Goal: Task Accomplishment & Management: Manage account settings

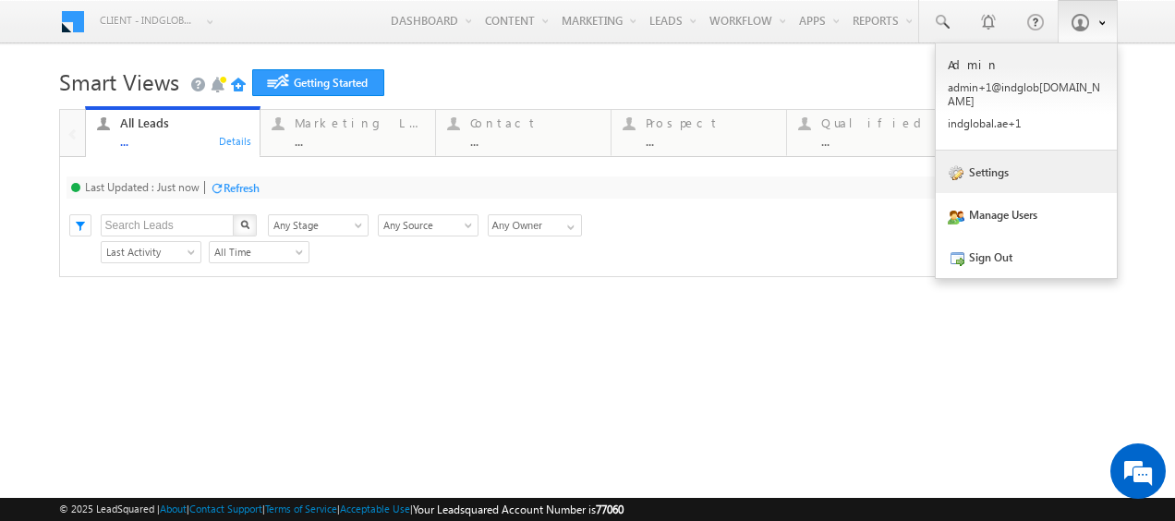
click at [997, 164] on link "Settings" at bounding box center [1025, 172] width 181 height 42
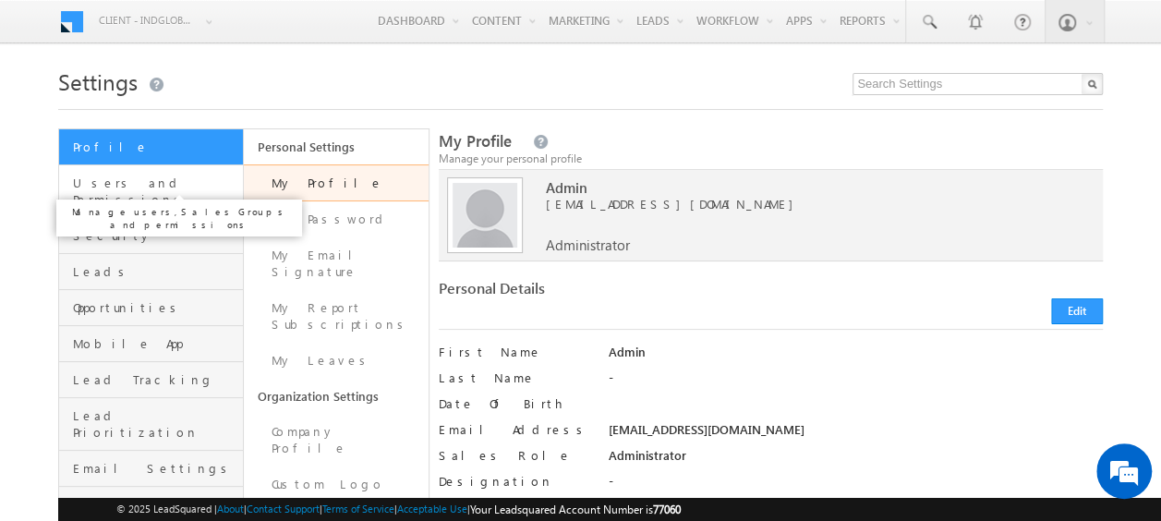
click at [141, 187] on span "Users and Permissions" at bounding box center [155, 191] width 165 height 33
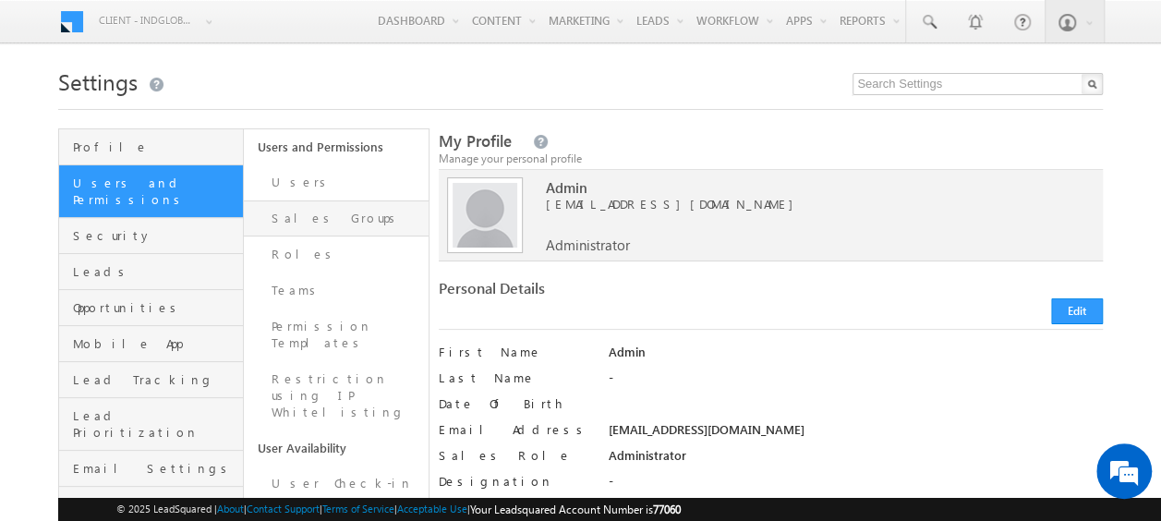
click at [308, 218] on link "Sales Groups" at bounding box center [336, 218] width 185 height 36
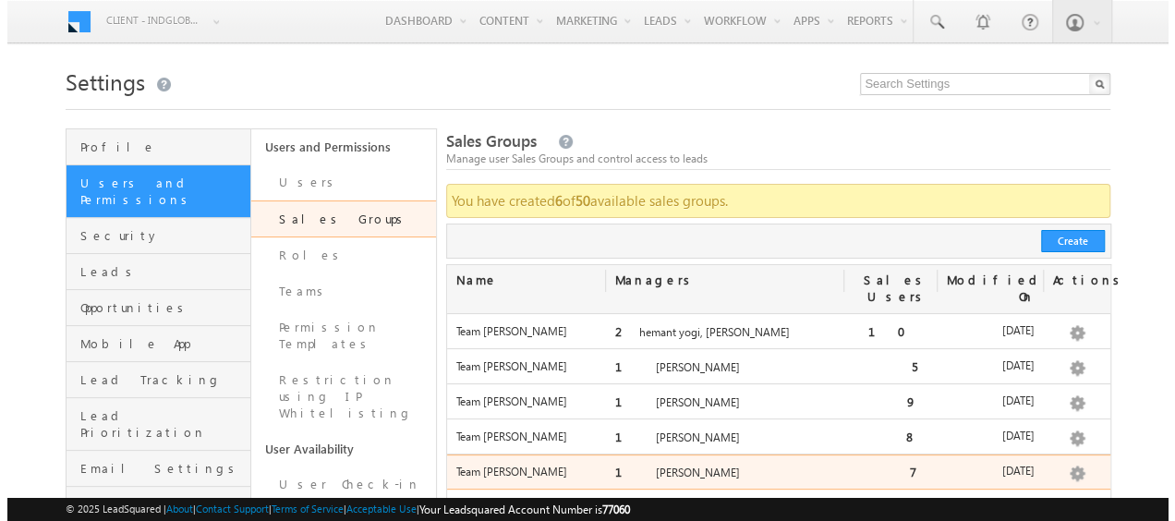
scroll to position [92, 0]
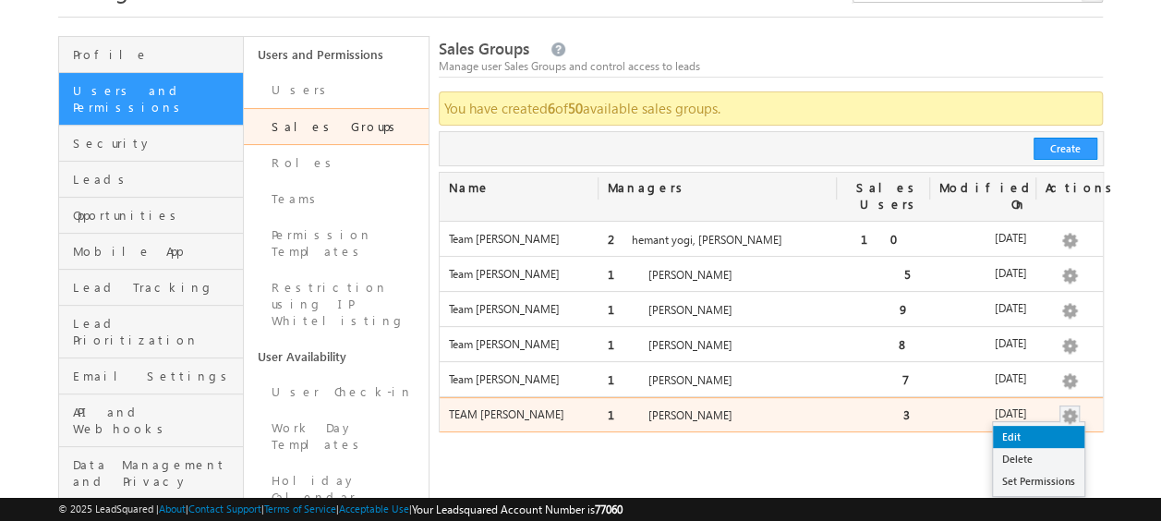
click at [1041, 426] on link "Edit" at bounding box center [1038, 437] width 91 height 22
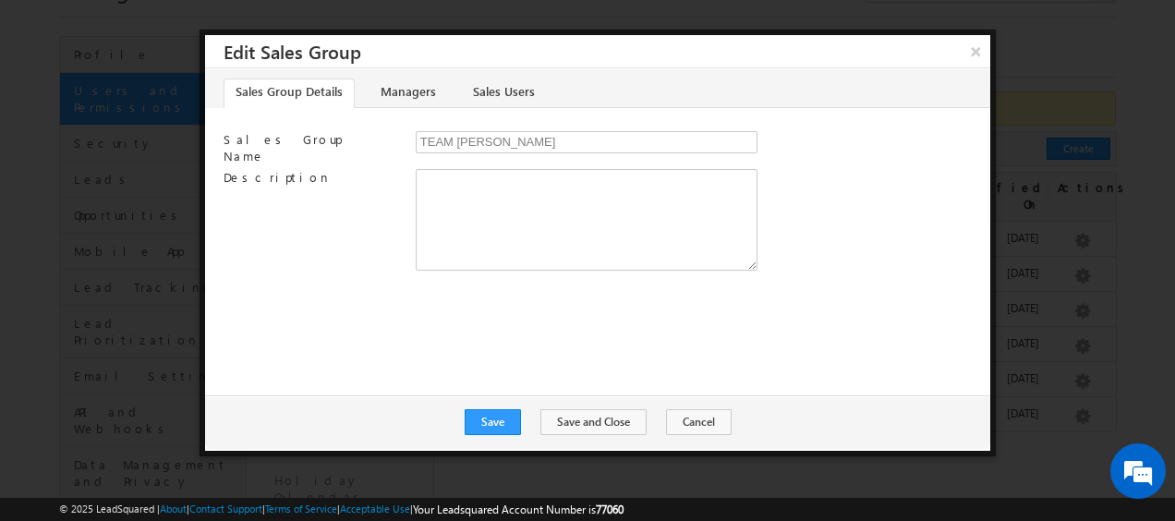
scroll to position [0, 0]
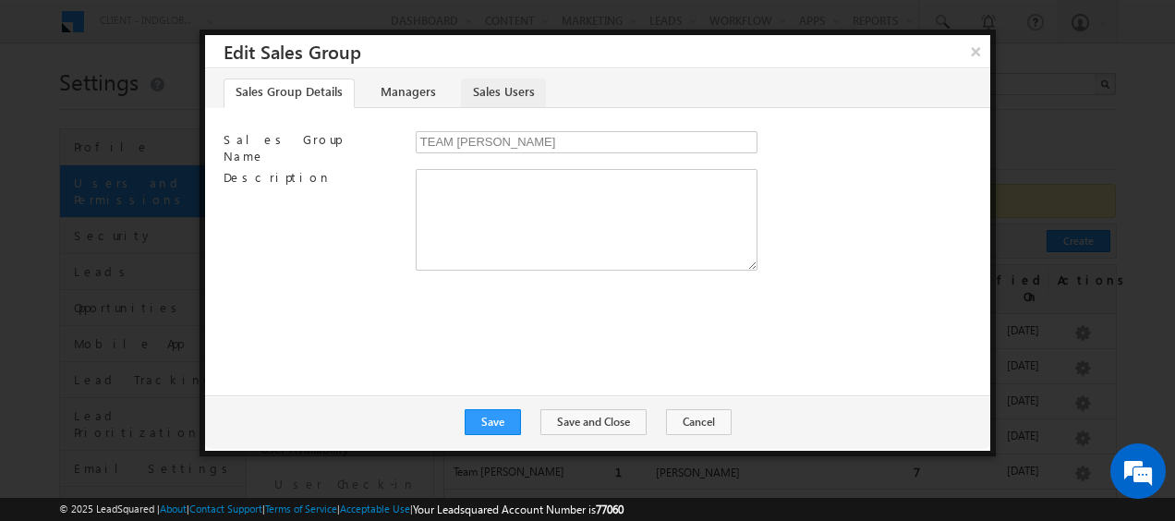
click at [480, 96] on link "Sales Users" at bounding box center [503, 93] width 85 height 30
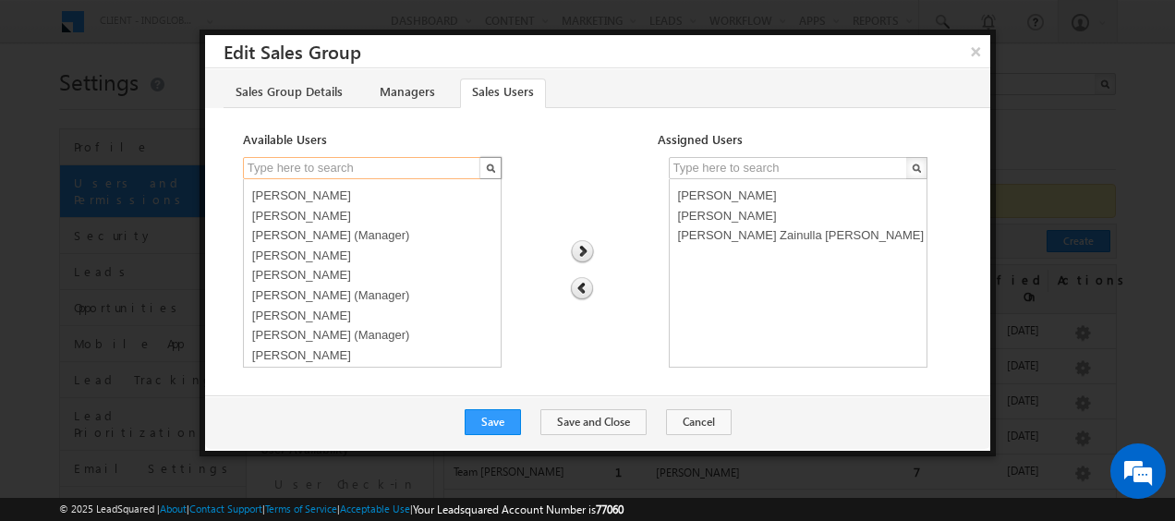
click at [355, 170] on input "text" at bounding box center [363, 168] width 240 height 22
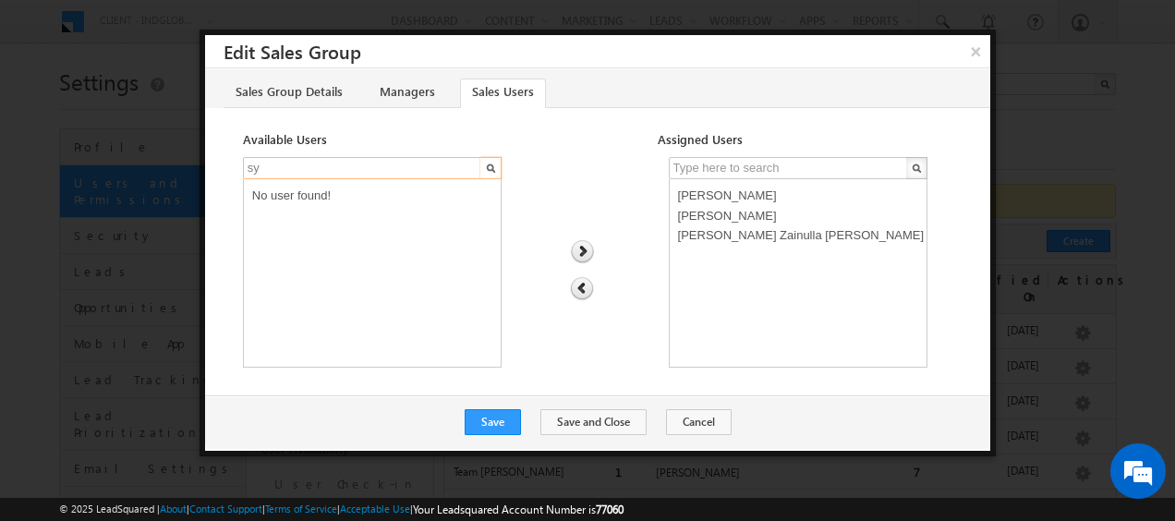
type input "s"
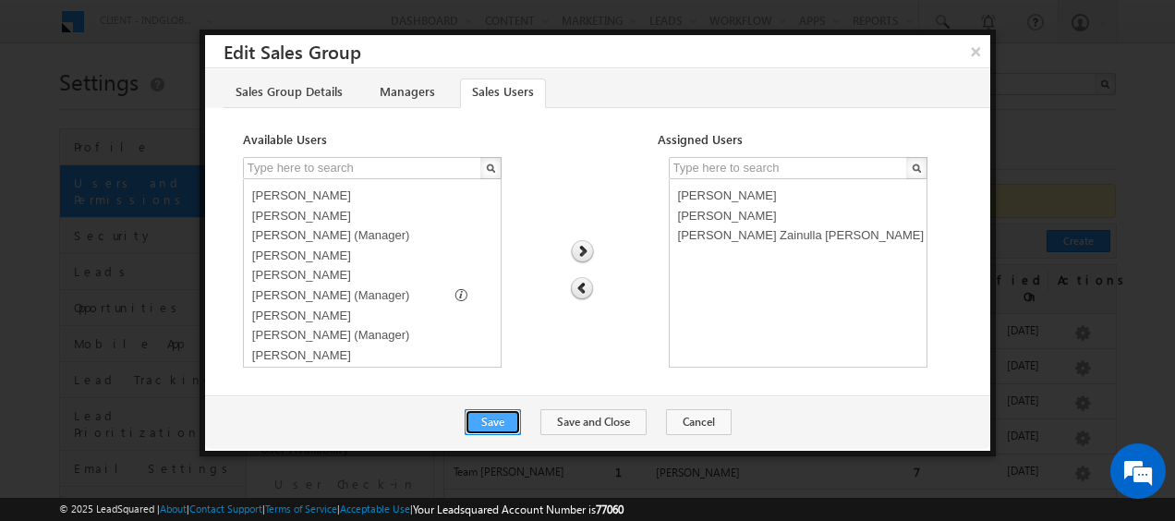
click at [491, 421] on button "Save" at bounding box center [492, 422] width 56 height 26
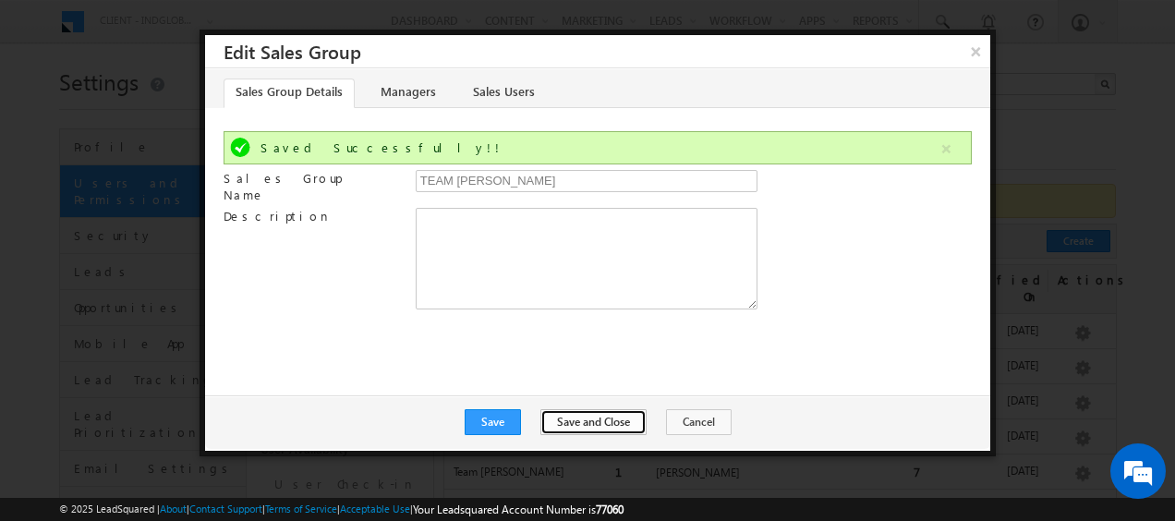
click at [584, 428] on button "Save and Close" at bounding box center [593, 422] width 106 height 26
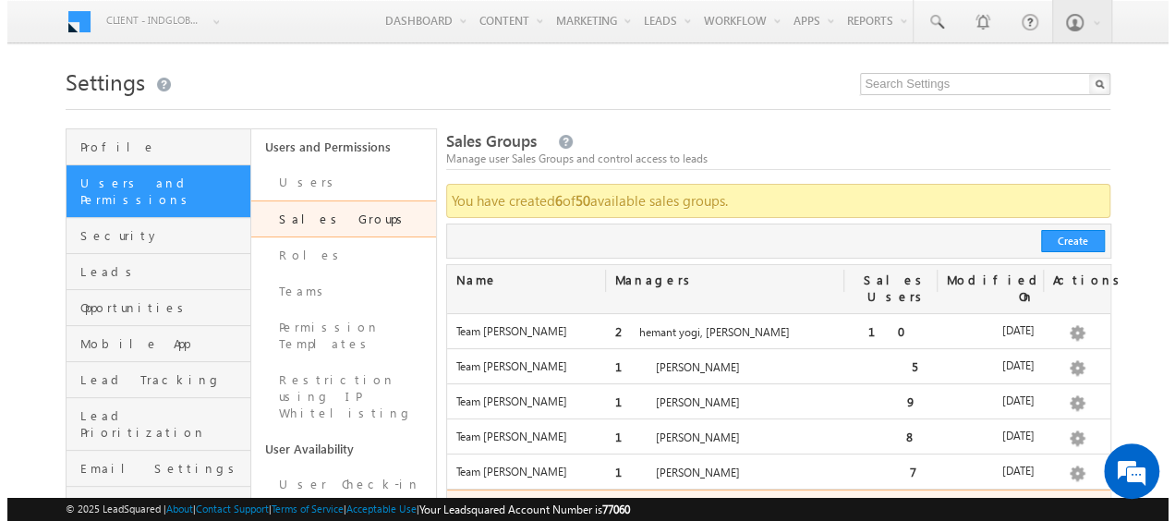
scroll to position [185, 0]
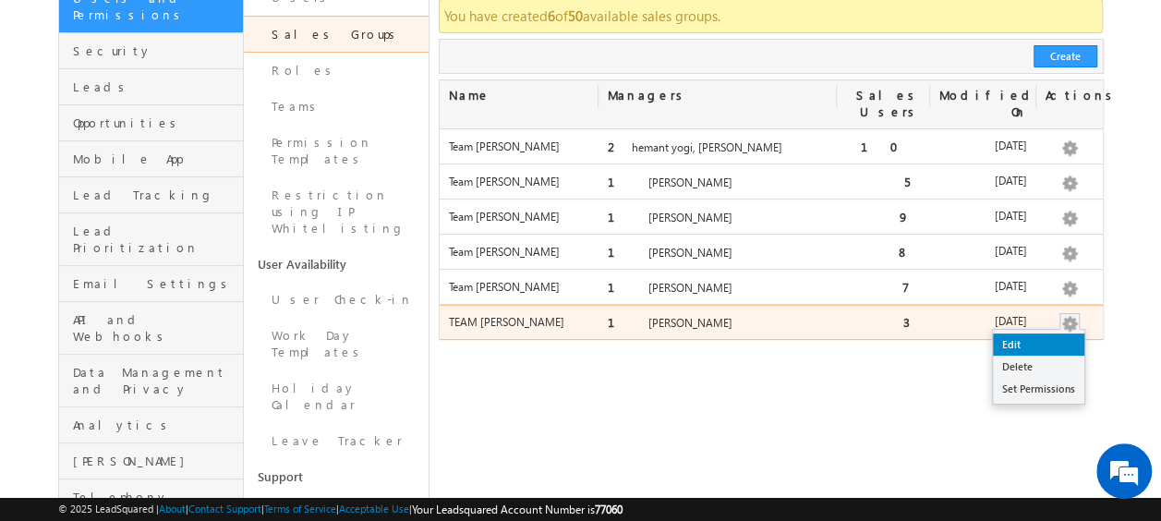
click at [1012, 333] on link "Edit" at bounding box center [1038, 344] width 91 height 22
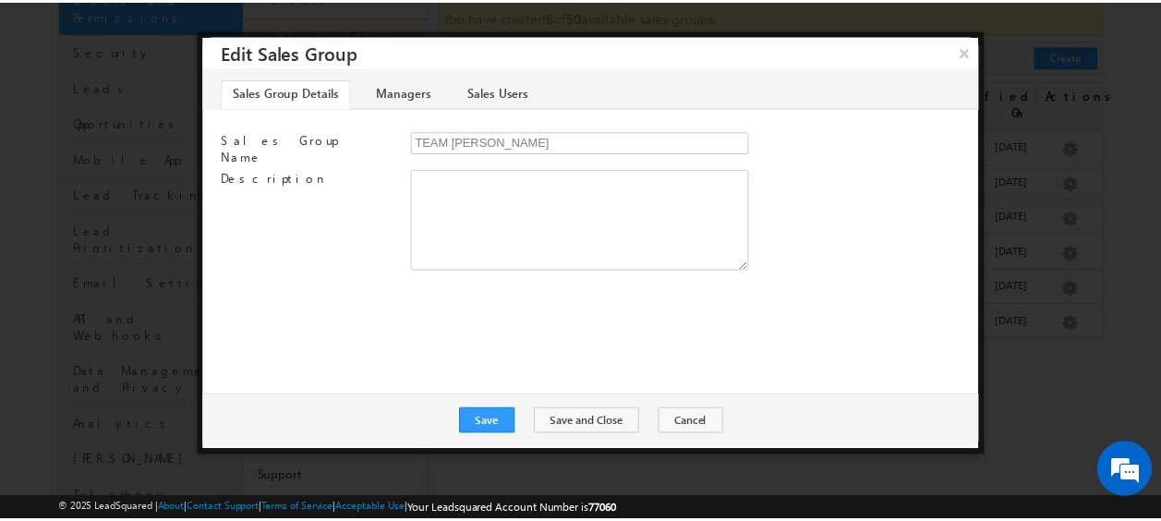
scroll to position [0, 0]
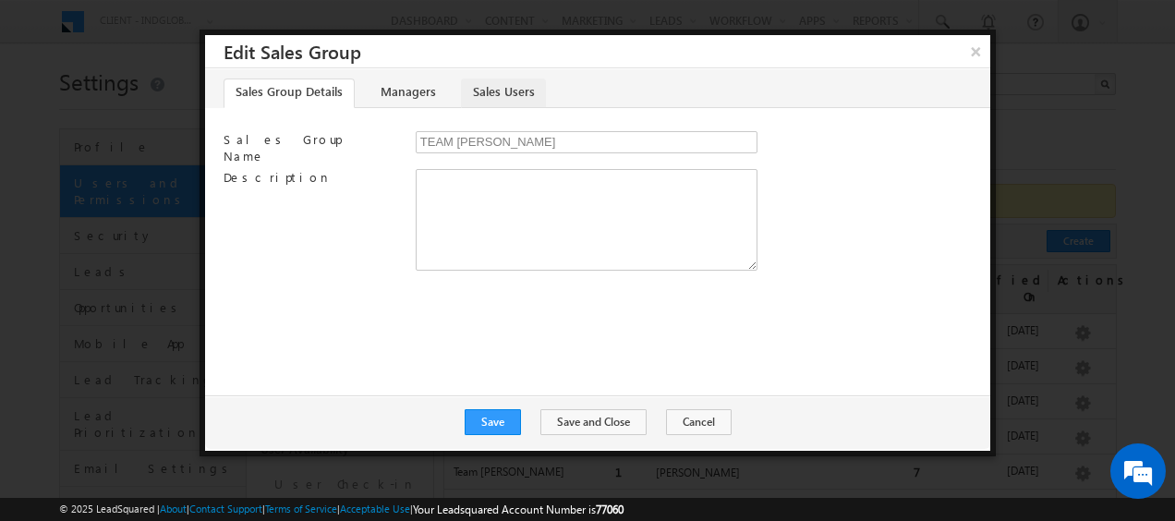
click at [488, 96] on link "Sales Users" at bounding box center [503, 93] width 85 height 30
click at [496, 94] on link "Sales Users" at bounding box center [503, 93] width 85 height 30
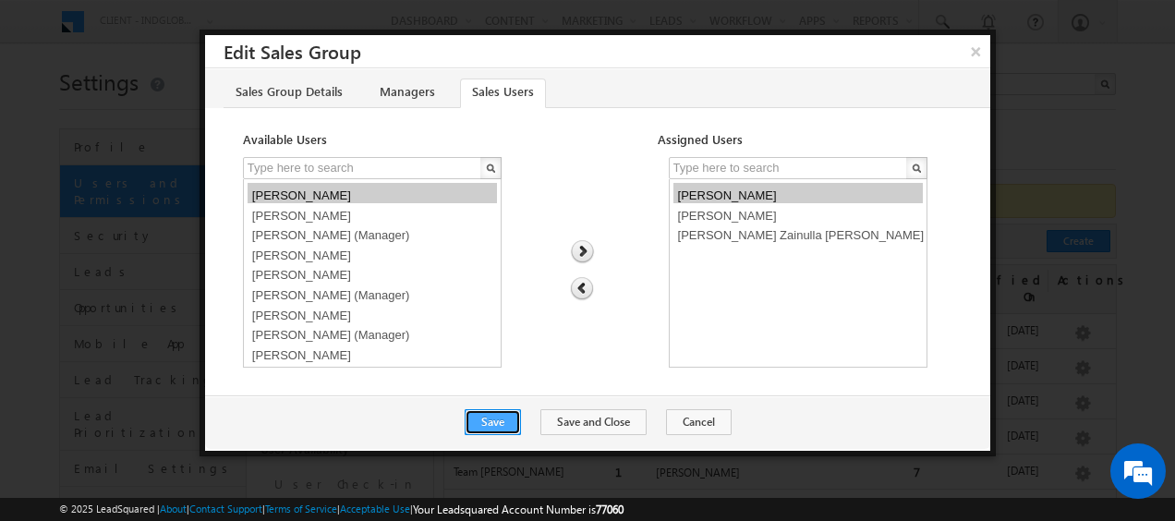
click at [515, 421] on button "Save" at bounding box center [492, 422] width 56 height 26
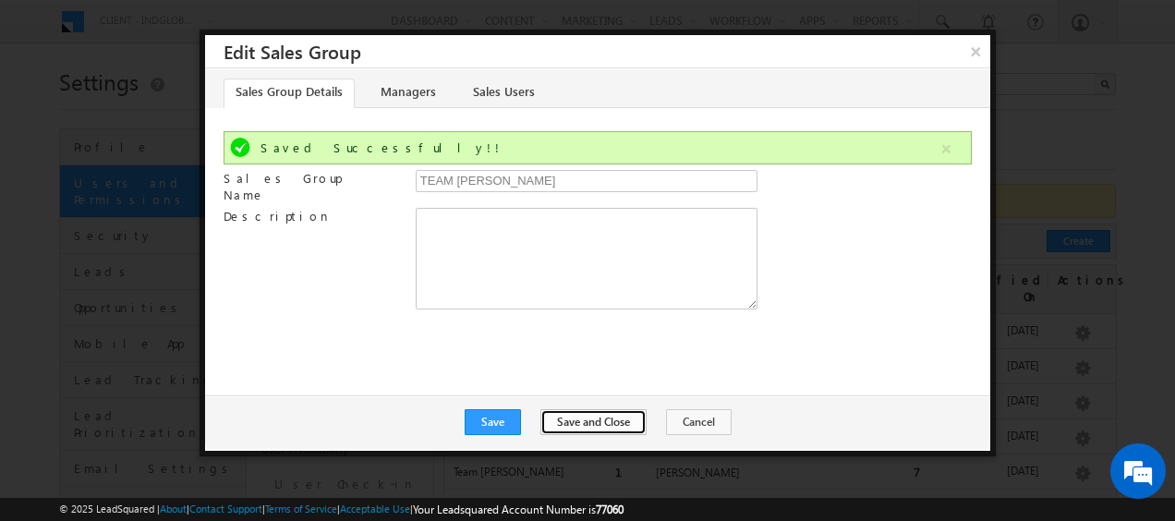
click at [590, 426] on button "Save and Close" at bounding box center [593, 422] width 106 height 26
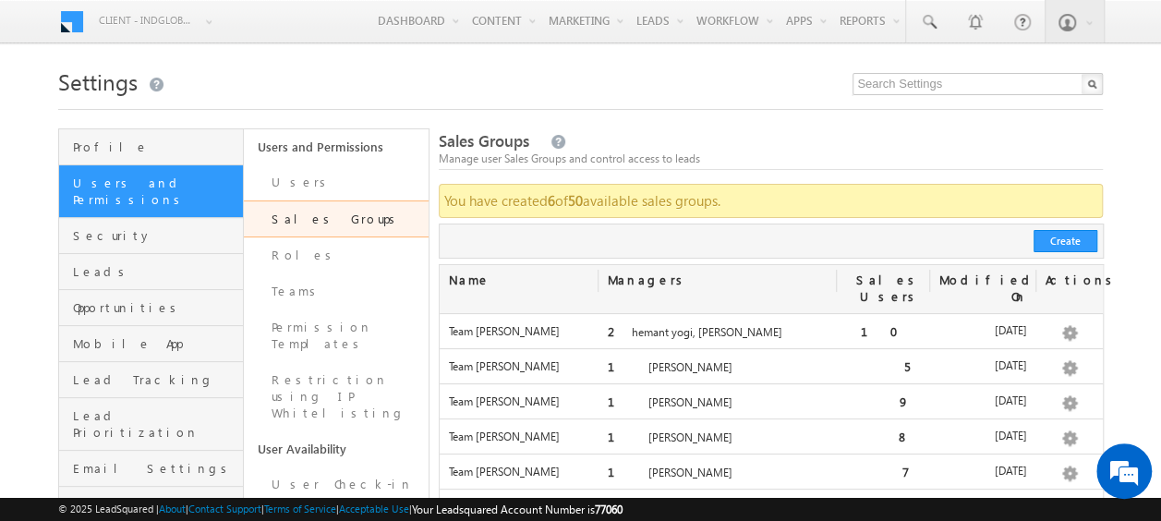
click at [591, 428] on div "Team [PERSON_NAME]" at bounding box center [519, 441] width 159 height 26
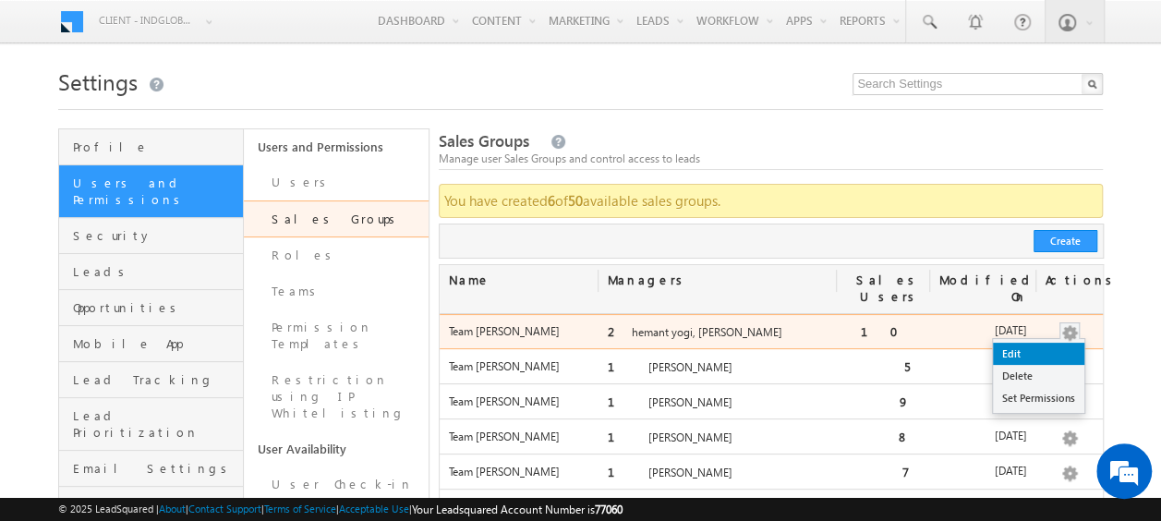
click at [1019, 343] on link "Edit" at bounding box center [1038, 354] width 91 height 22
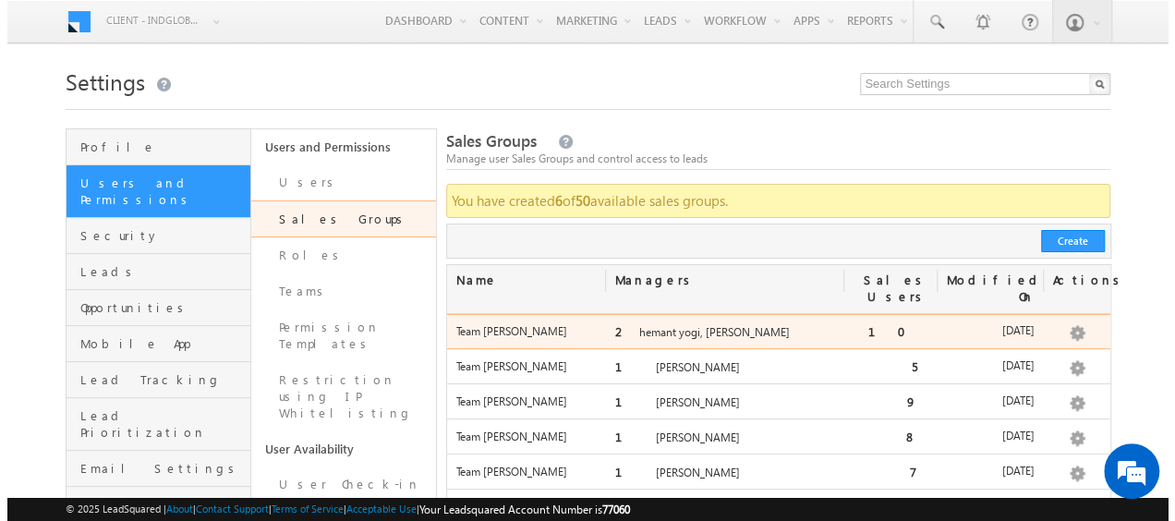
scroll to position [92, 0]
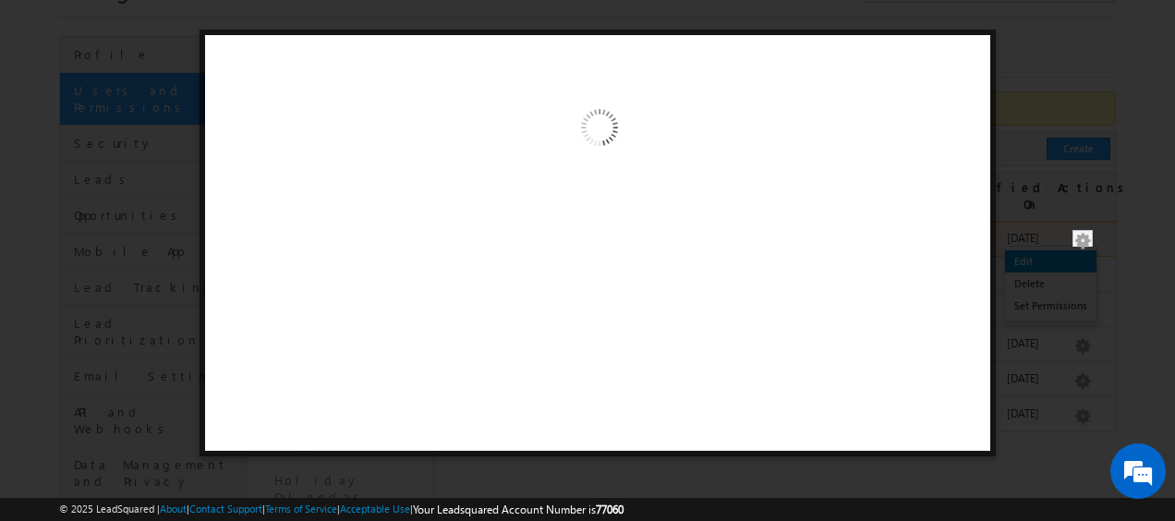
click at [1019, 239] on div at bounding box center [587, 260] width 1175 height 521
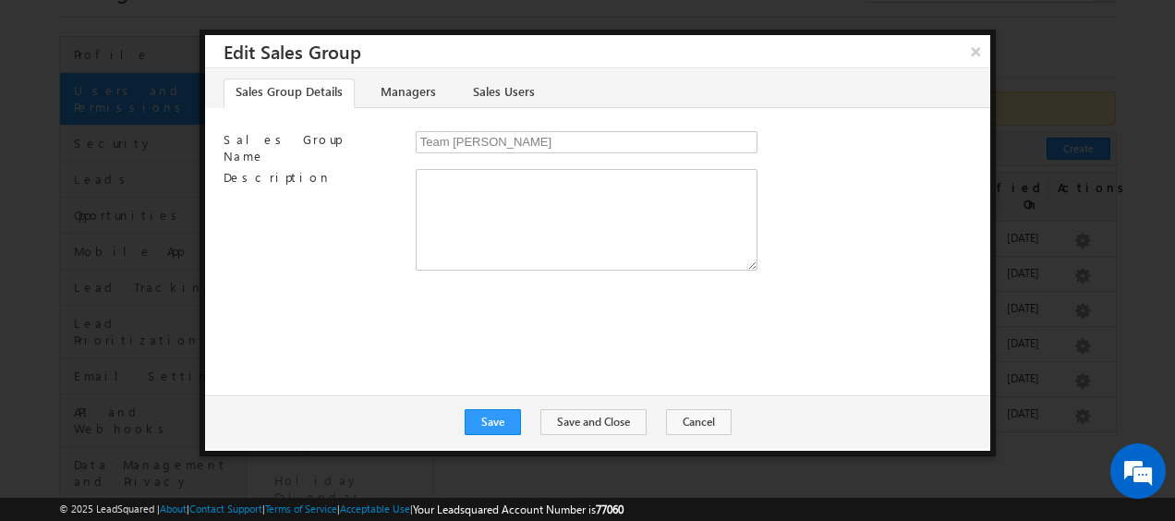
scroll to position [0, 0]
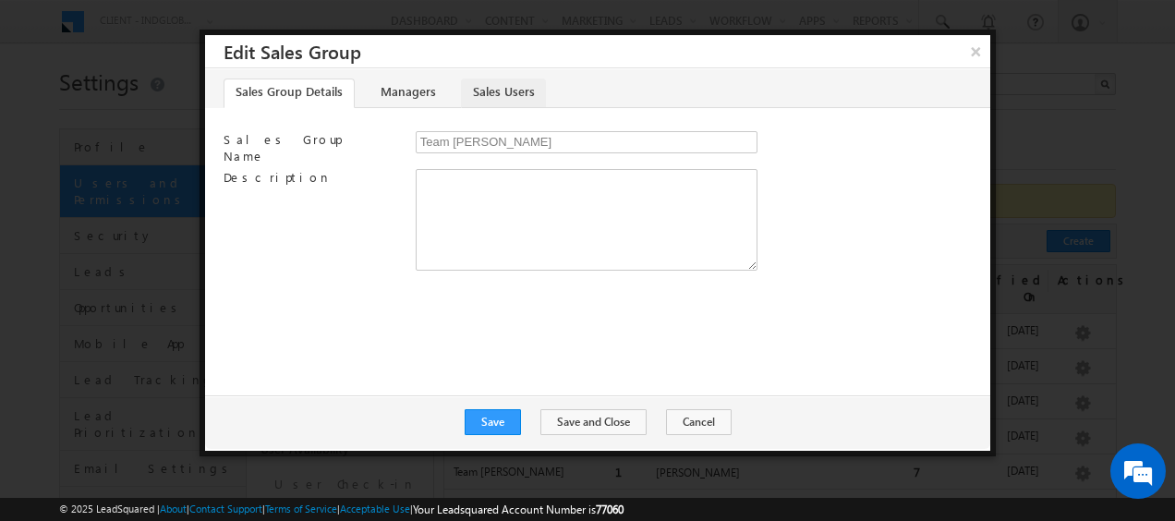
click at [517, 89] on link "Sales Users" at bounding box center [503, 93] width 85 height 30
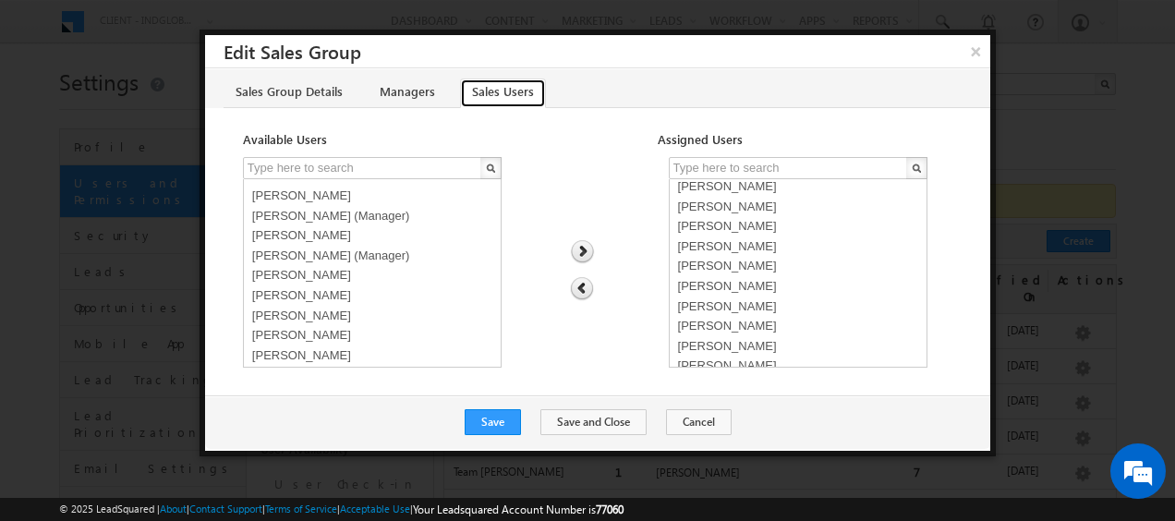
scroll to position [11, 0]
select select "8aabe14c-60b8-11f0-8589-125492a0d7ad"
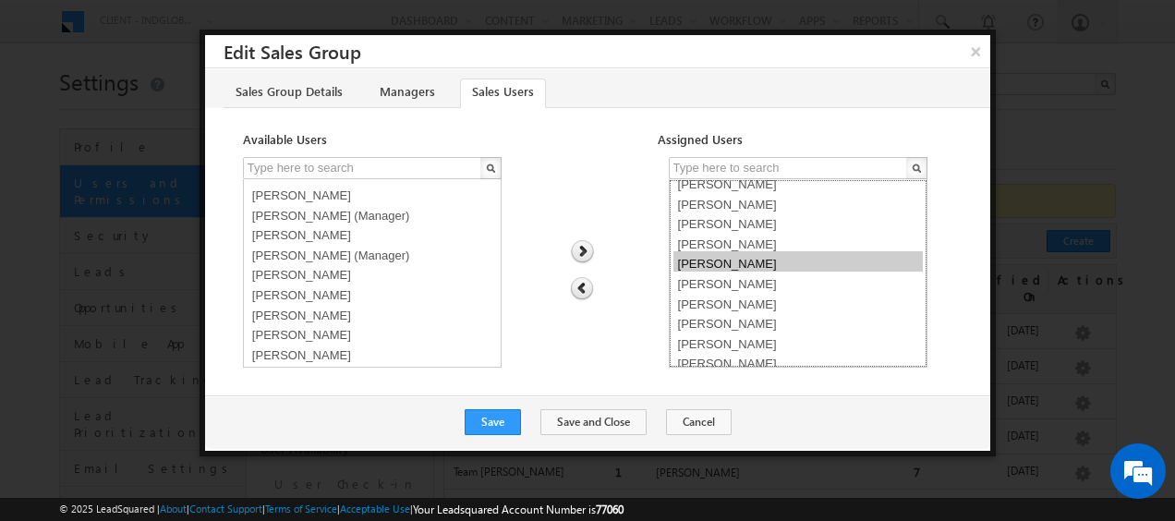
click at [734, 264] on option "Audrey Paiva" at bounding box center [797, 261] width 249 height 20
click at [580, 282] on img at bounding box center [582, 289] width 24 height 24
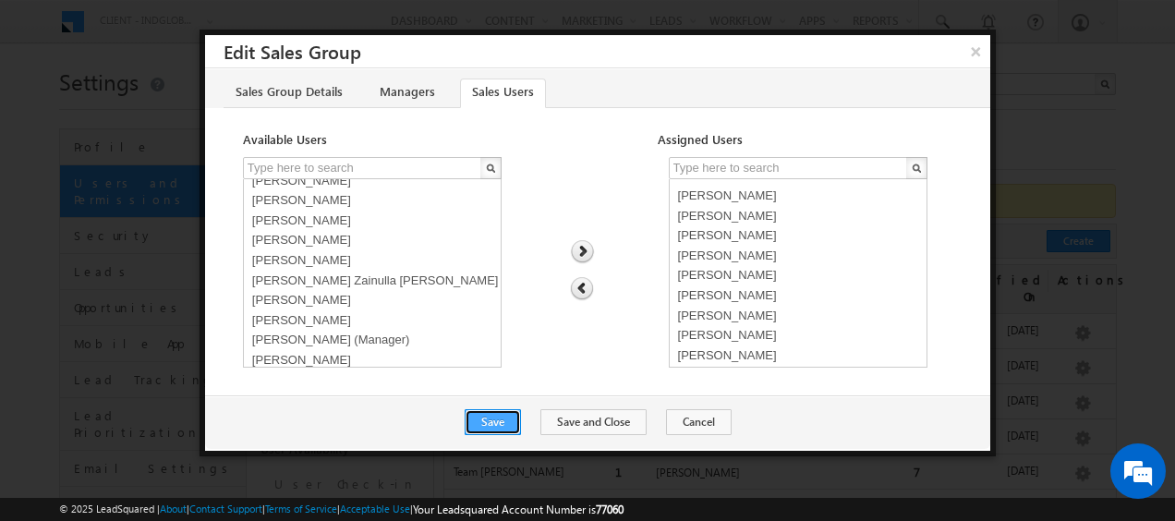
click at [500, 427] on button "Save" at bounding box center [492, 422] width 56 height 26
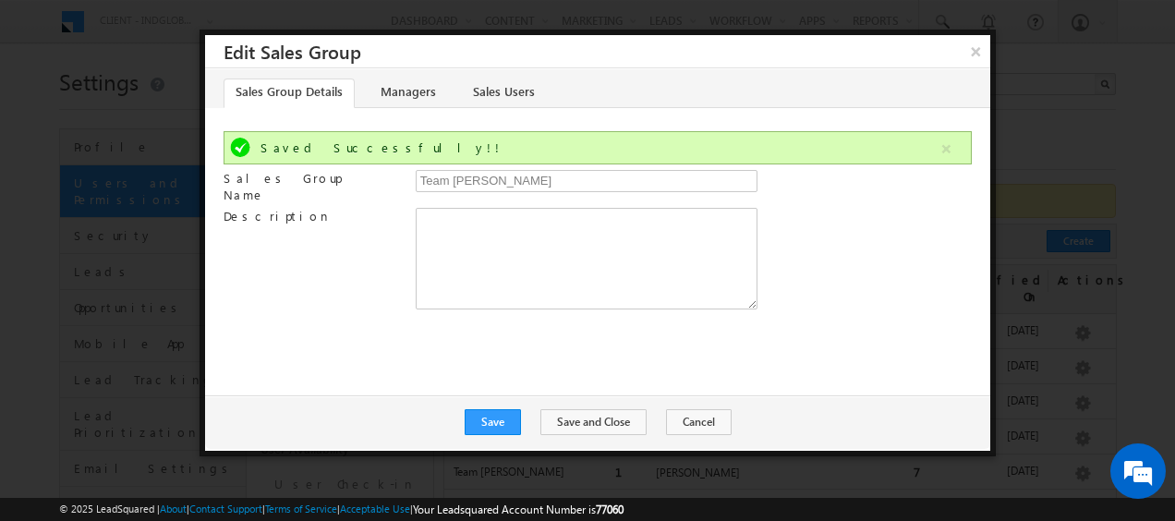
click at [480, 71] on div "Sales Group Details Managers Sales Users" at bounding box center [597, 88] width 785 height 39
click at [477, 90] on link "Sales Users" at bounding box center [503, 93] width 85 height 30
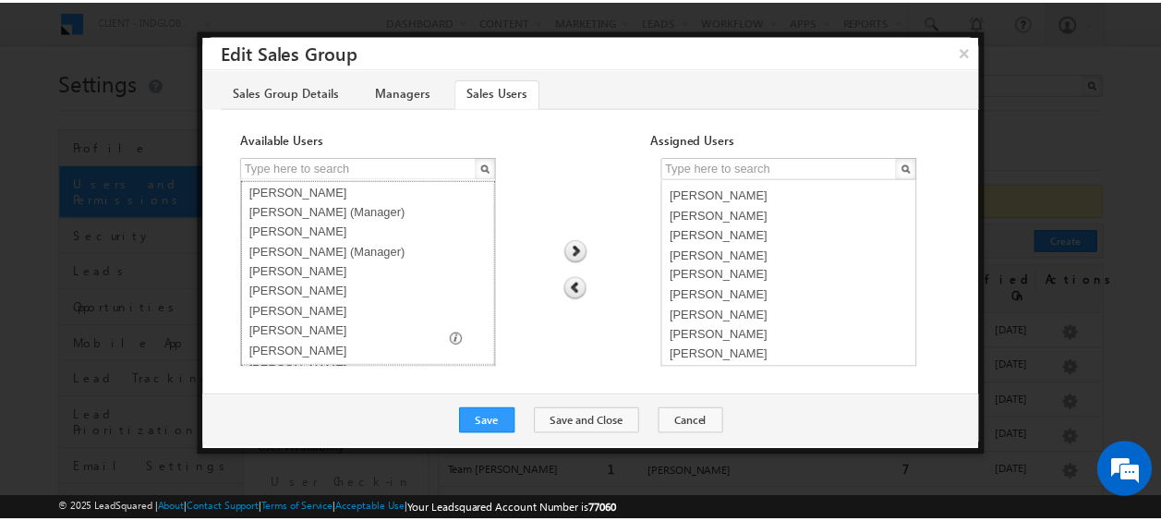
scroll to position [0, 0]
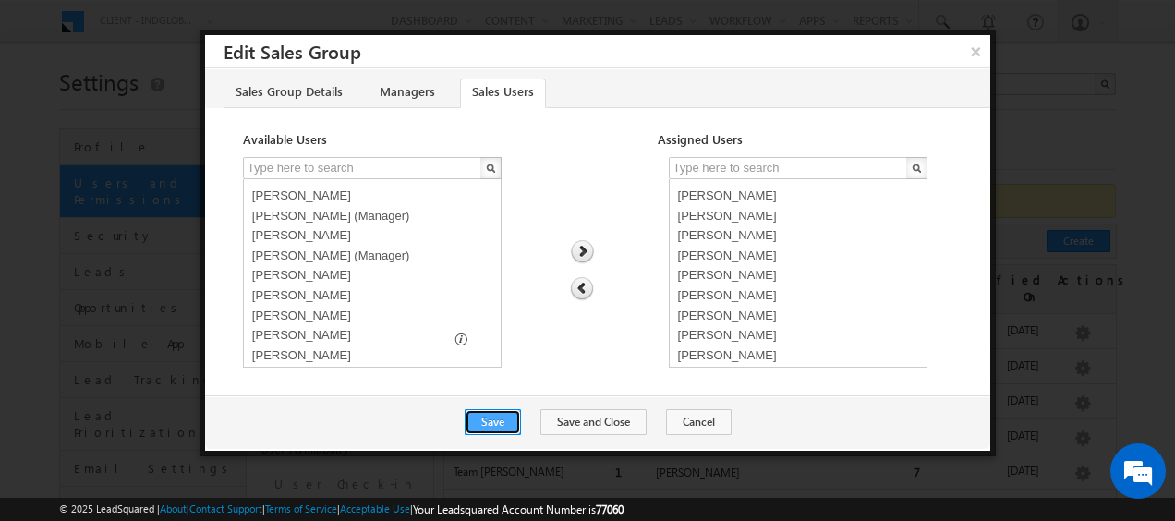
click at [505, 421] on button "Save" at bounding box center [492, 422] width 56 height 26
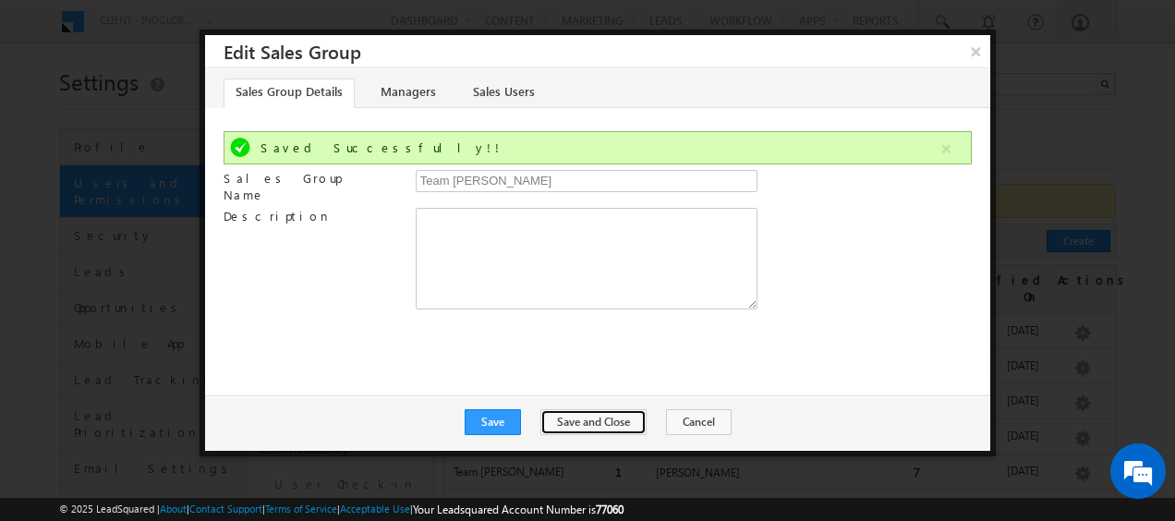
click at [589, 421] on button "Save and Close" at bounding box center [593, 422] width 106 height 26
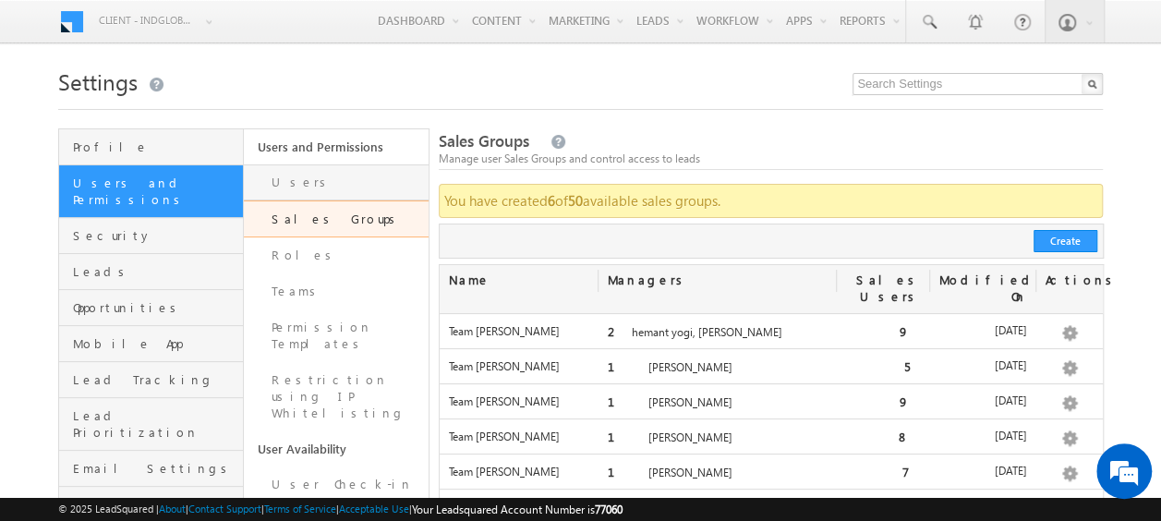
click at [310, 173] on link "Users" at bounding box center [336, 182] width 185 height 36
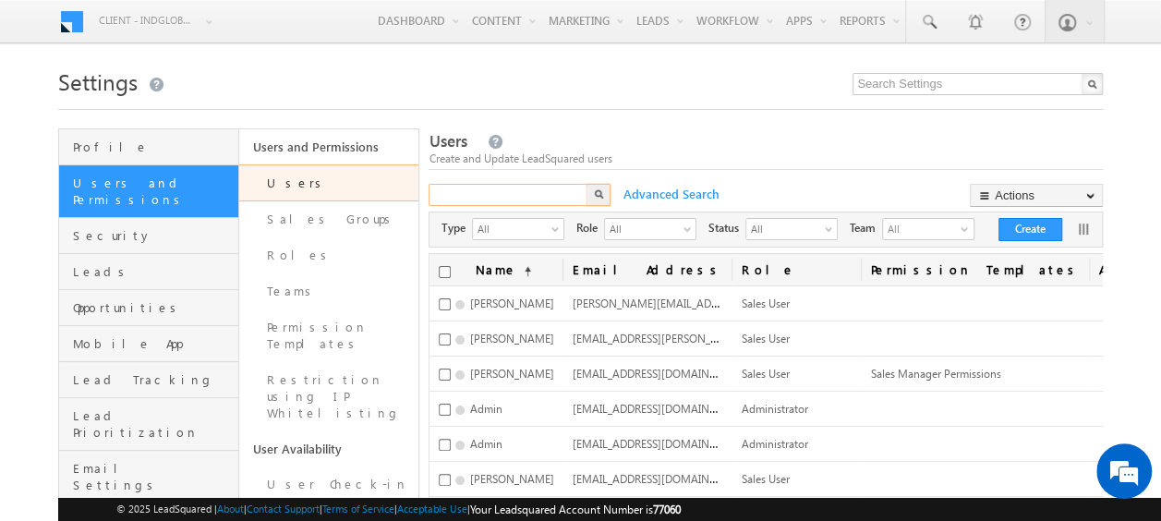
click at [506, 198] on input "text" at bounding box center [508, 195] width 161 height 22
type input "aur"
click at [610, 196] on button "button" at bounding box center [598, 195] width 24 height 22
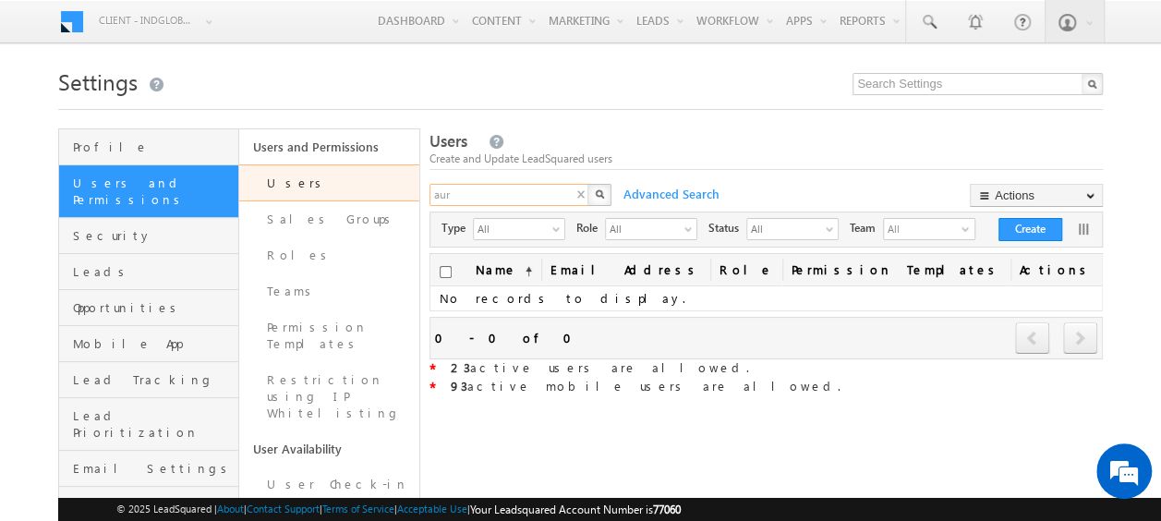
click at [497, 192] on input "aur" at bounding box center [509, 195] width 161 height 22
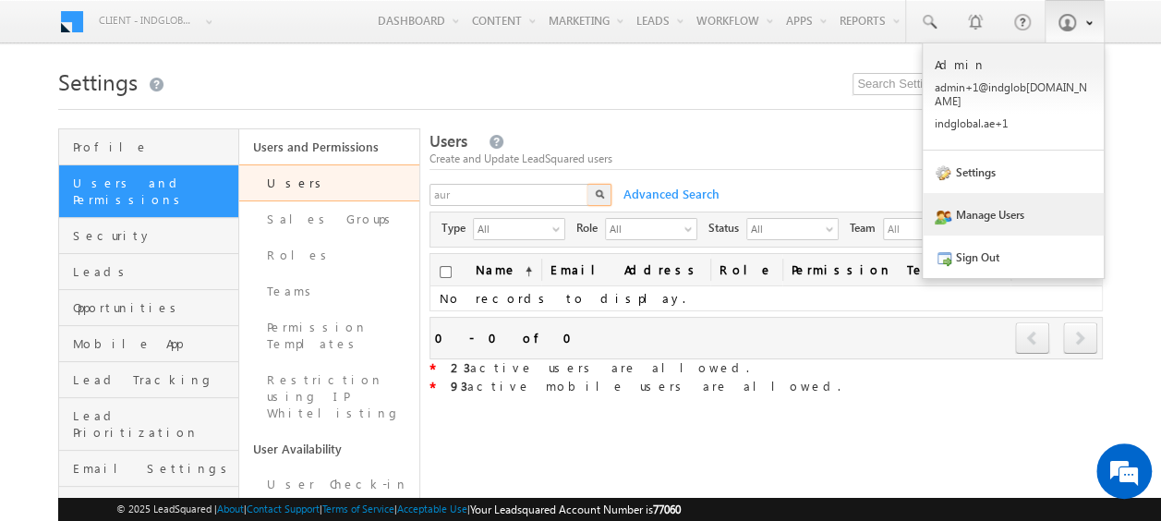
click at [986, 201] on link "Manage Users" at bounding box center [1012, 214] width 181 height 42
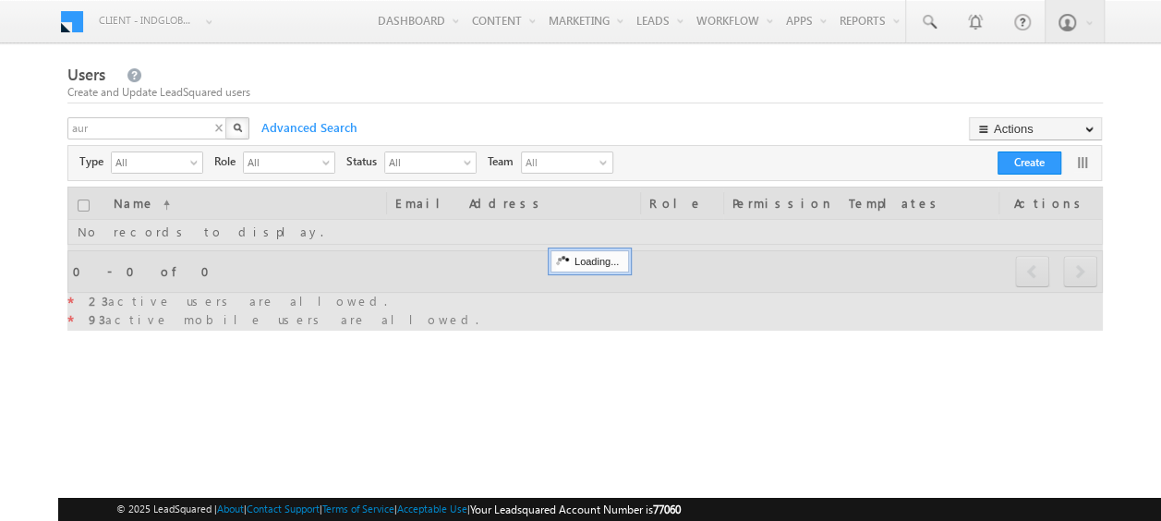
click at [240, 127] on img "button" at bounding box center [237, 127] width 9 height 9
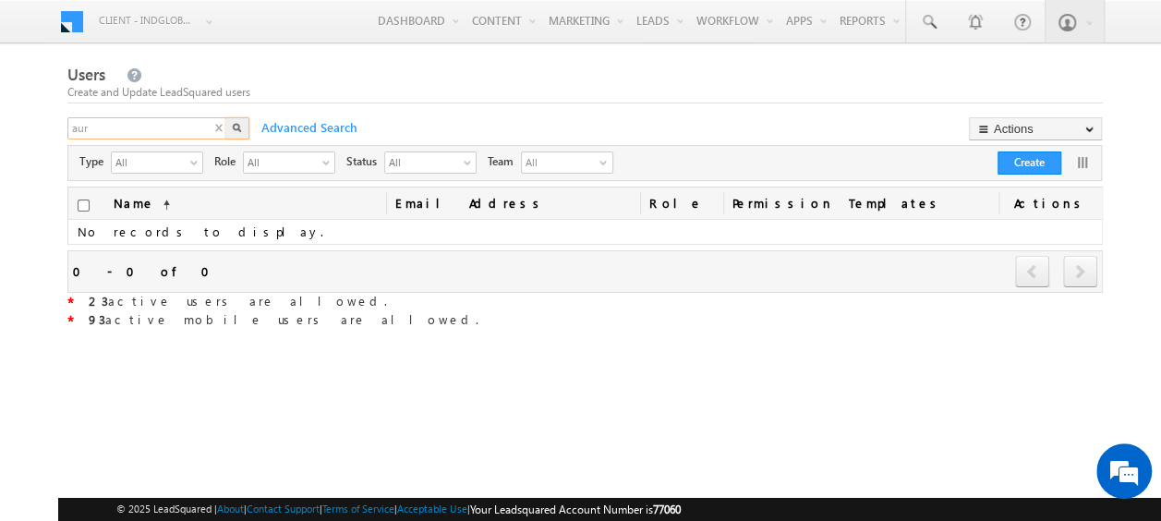
click at [107, 126] on input "aur" at bounding box center [147, 128] width 161 height 22
type input "a"
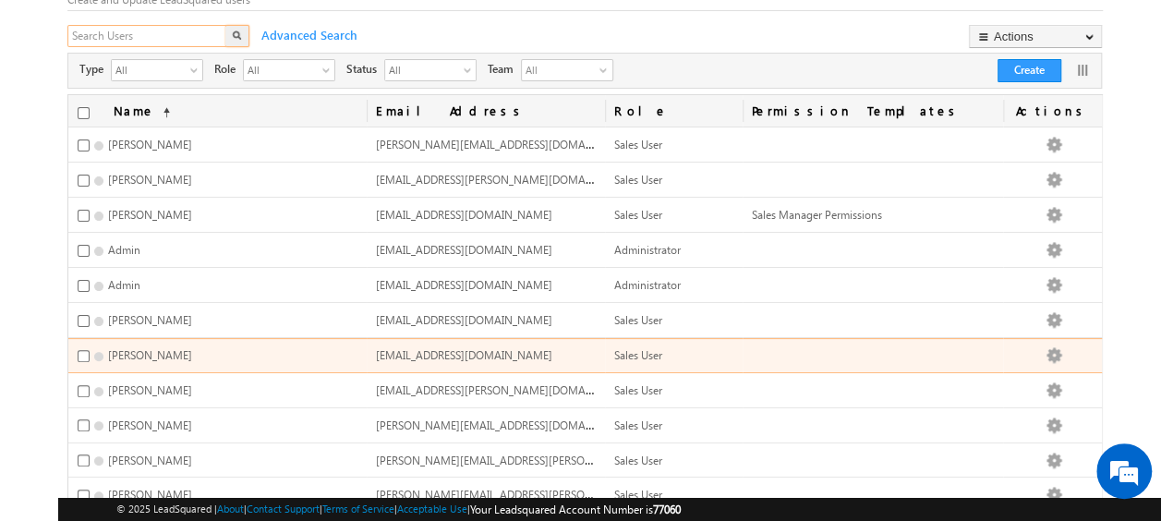
scroll to position [277, 0]
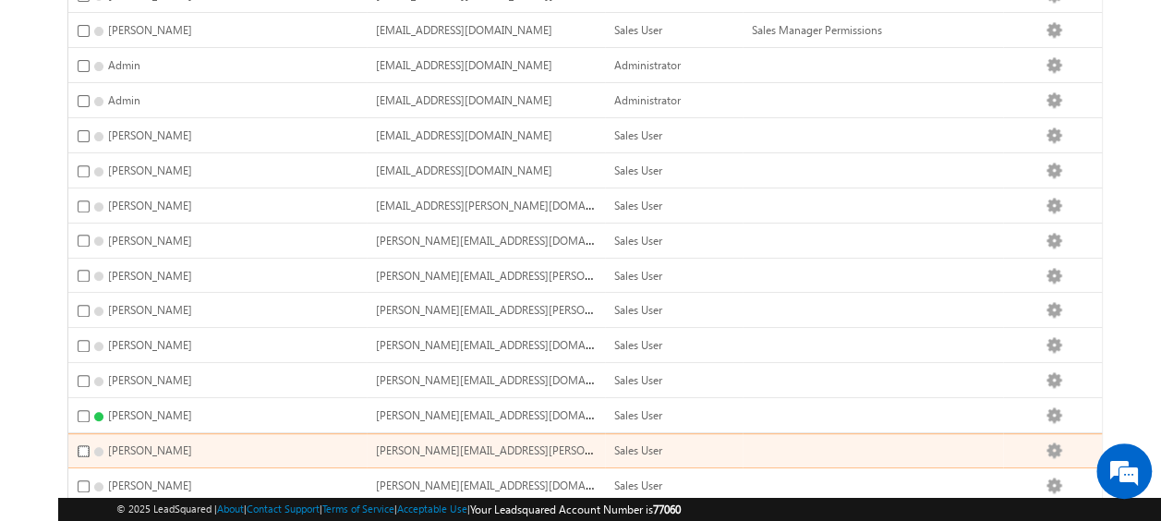
click at [81, 445] on input "checkbox" at bounding box center [84, 451] width 12 height 12
checkbox input "true"
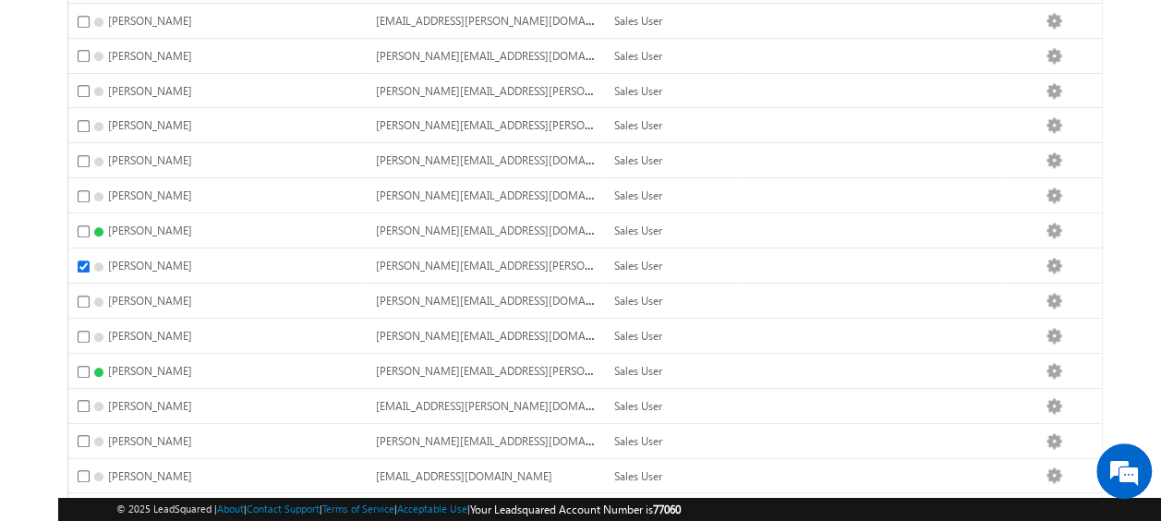
scroll to position [554, 0]
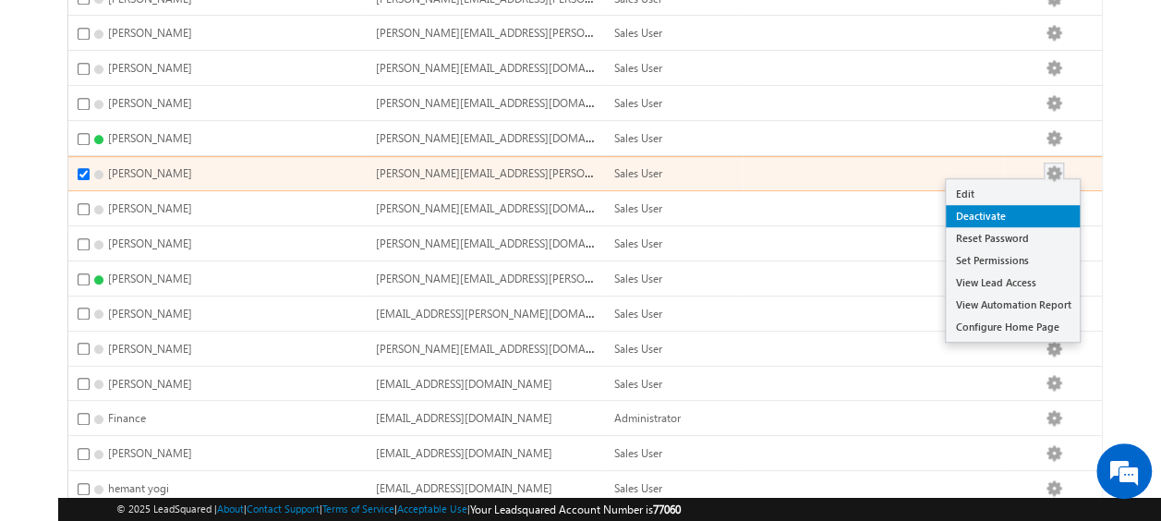
click at [994, 205] on link "Deactivate" at bounding box center [1013, 216] width 134 height 22
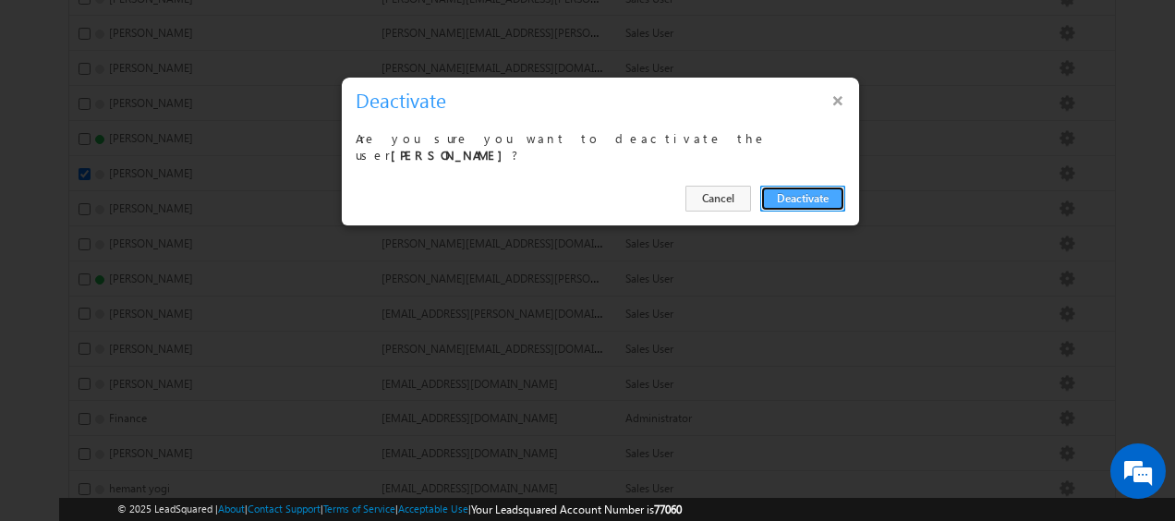
click at [801, 189] on button "Deactivate" at bounding box center [802, 199] width 85 height 26
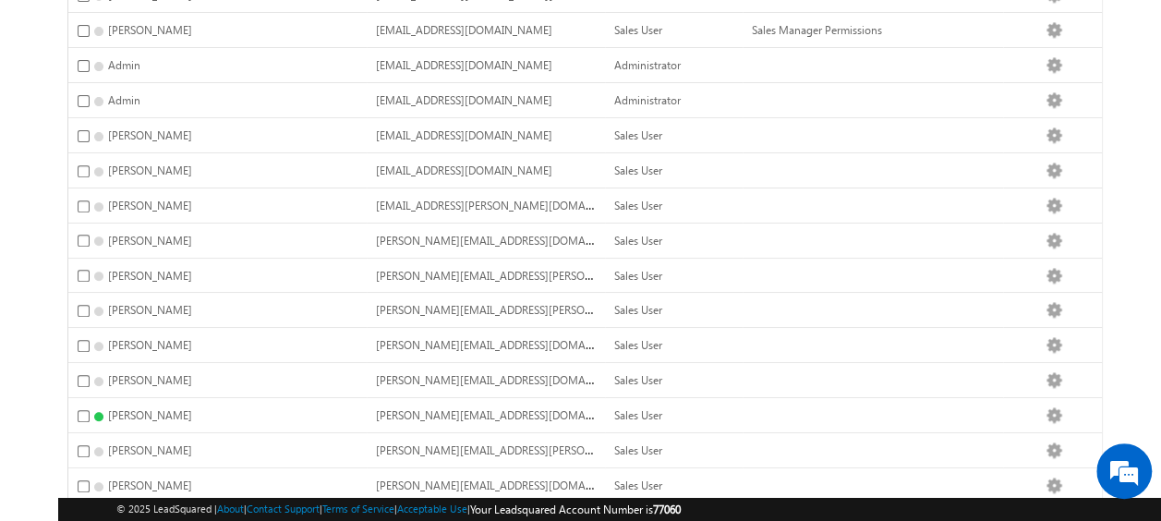
scroll to position [0, 0]
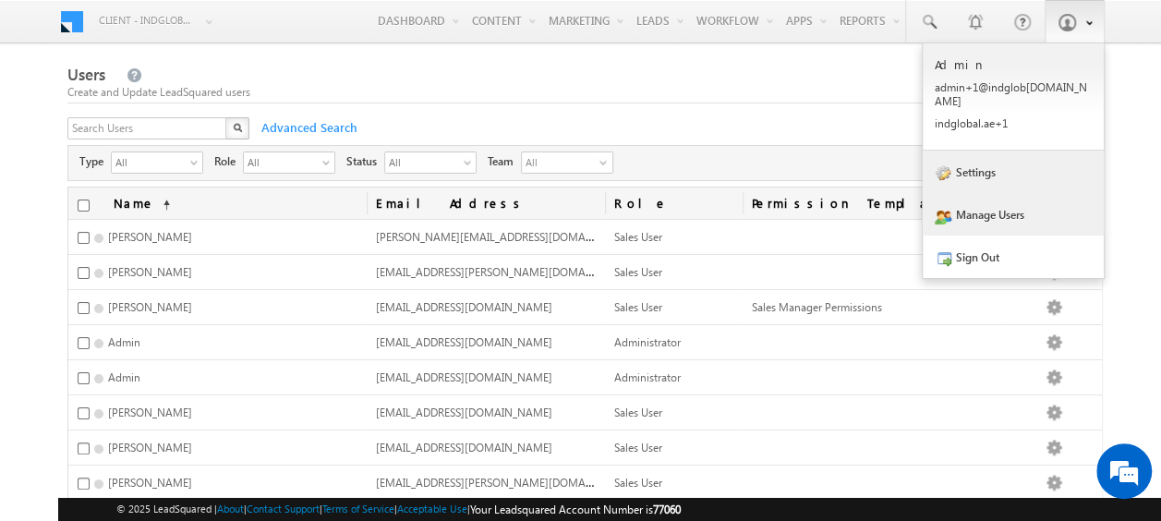
click at [977, 163] on link "Settings" at bounding box center [1012, 172] width 181 height 42
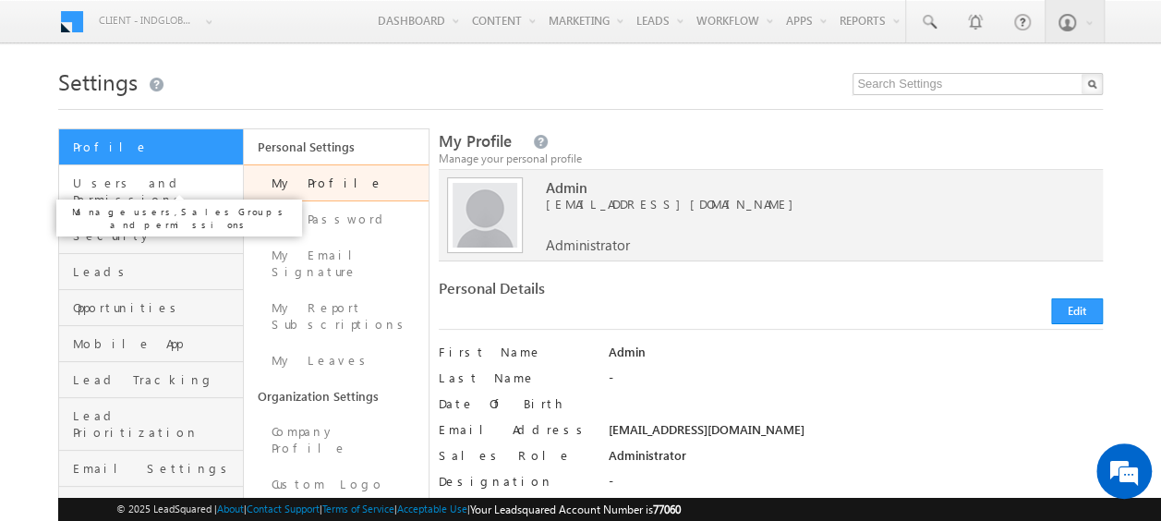
click at [84, 189] on span "Users and Permissions" at bounding box center [155, 191] width 165 height 33
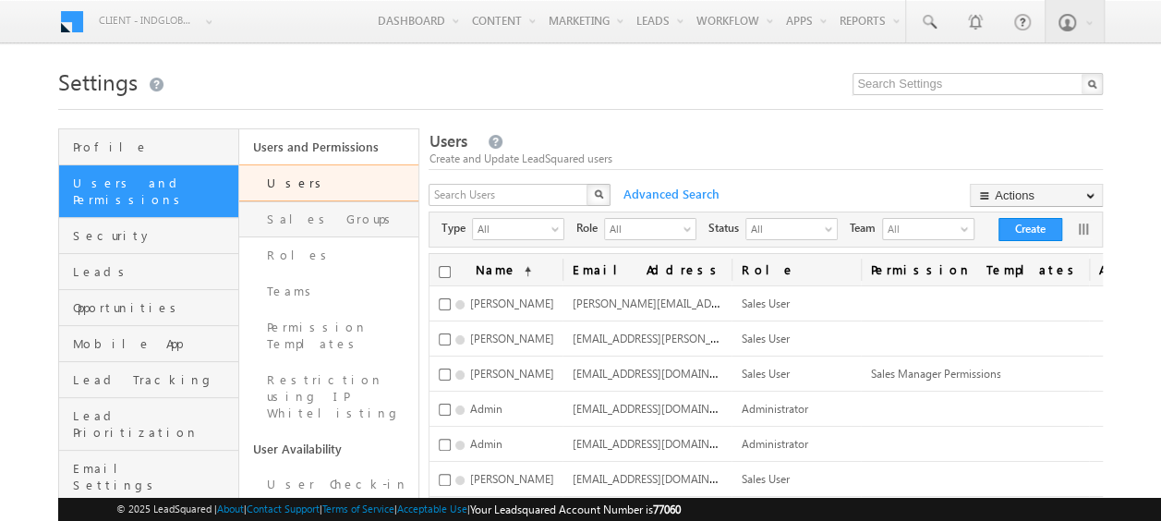
click at [290, 224] on link "Sales Groups" at bounding box center [329, 219] width 180 height 36
click at [0, 0] on div at bounding box center [0, 0] width 0 height 0
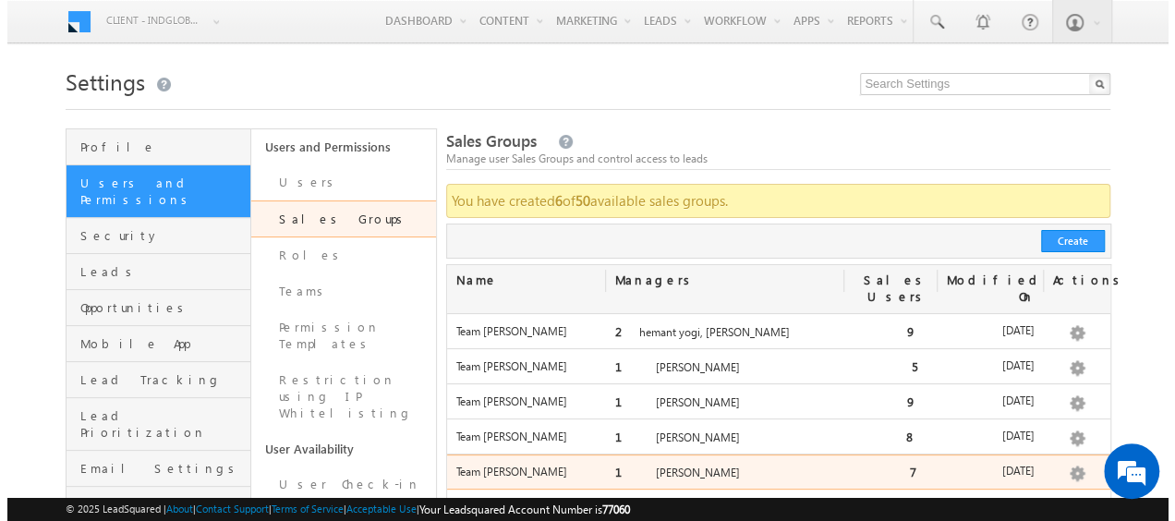
scroll to position [92, 0]
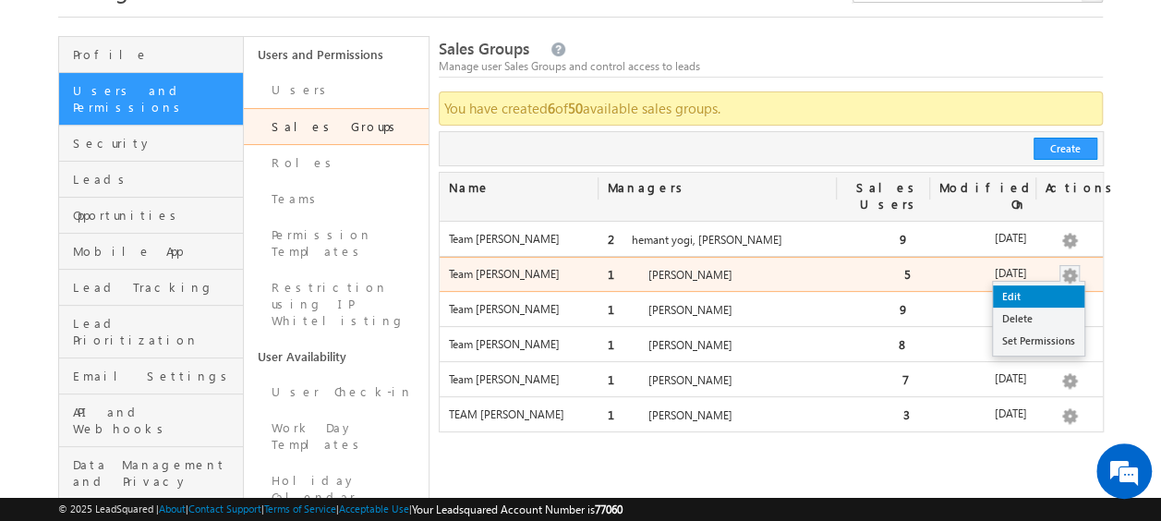
click at [1025, 285] on link "Edit" at bounding box center [1038, 296] width 91 height 22
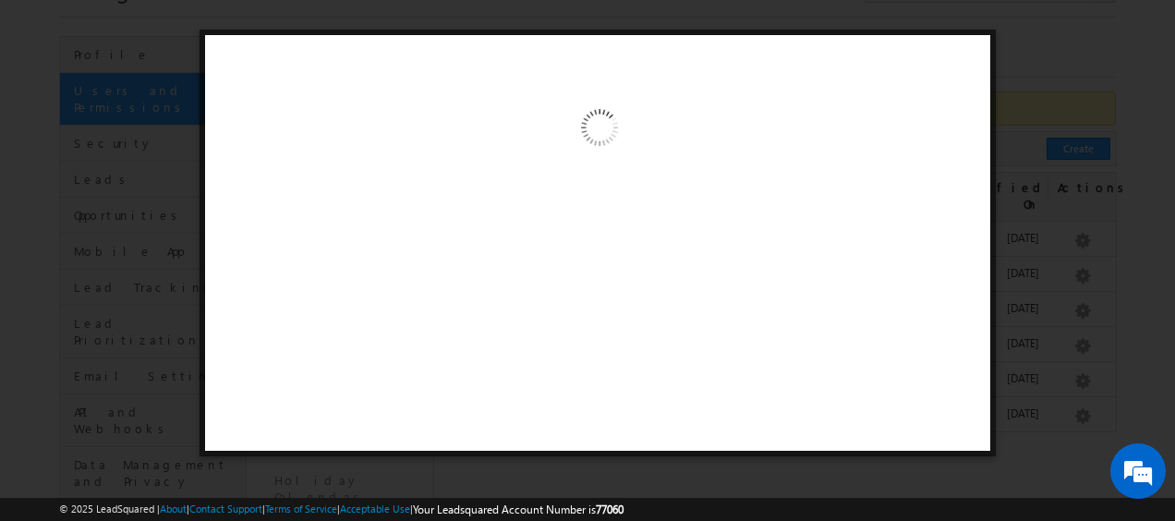
scroll to position [0, 0]
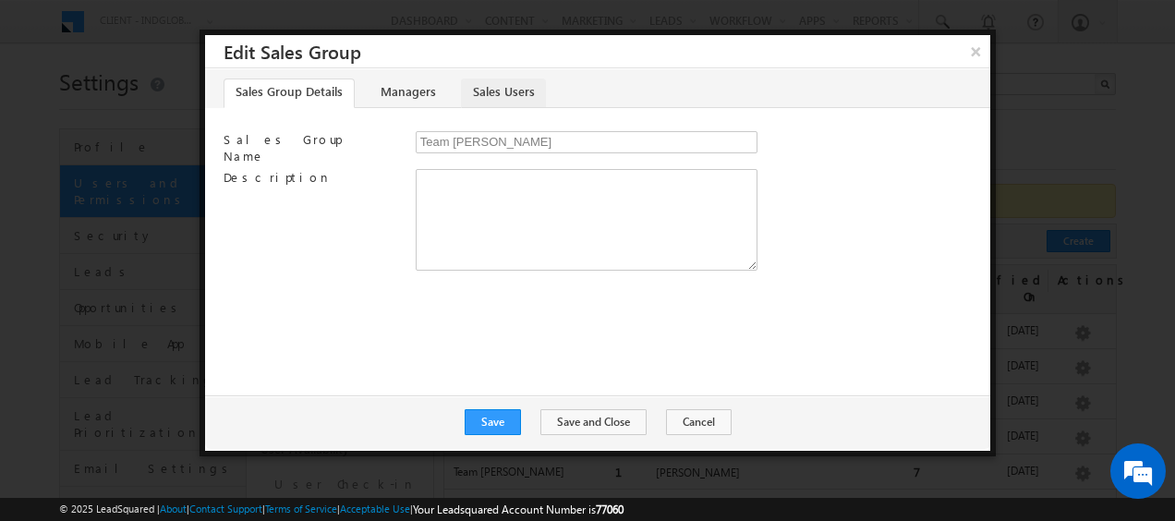
click at [487, 92] on link "Sales Users" at bounding box center [503, 93] width 85 height 30
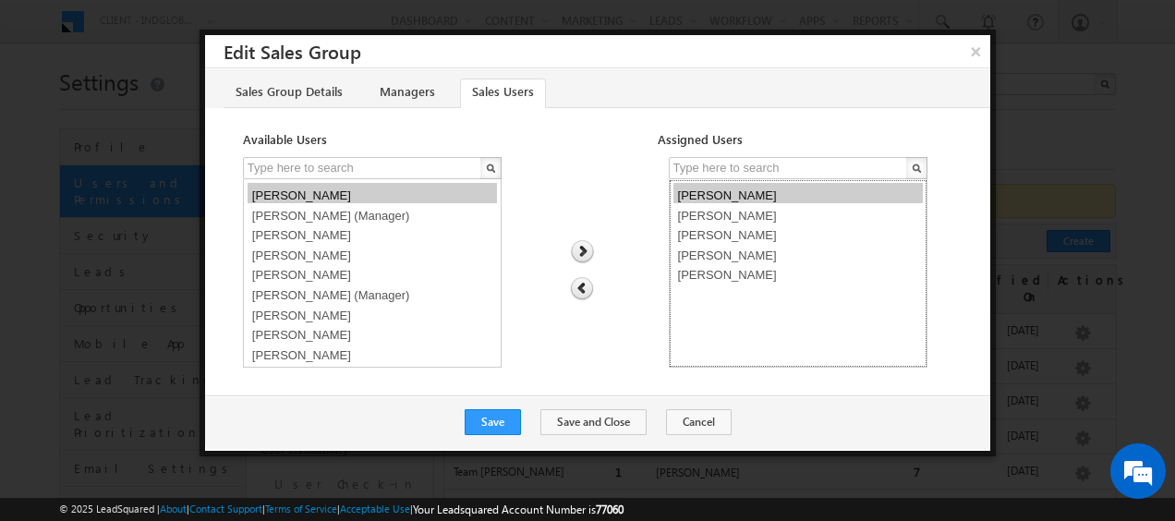
select select "26119322-7916-11f0-8589-125492a0d7ad"
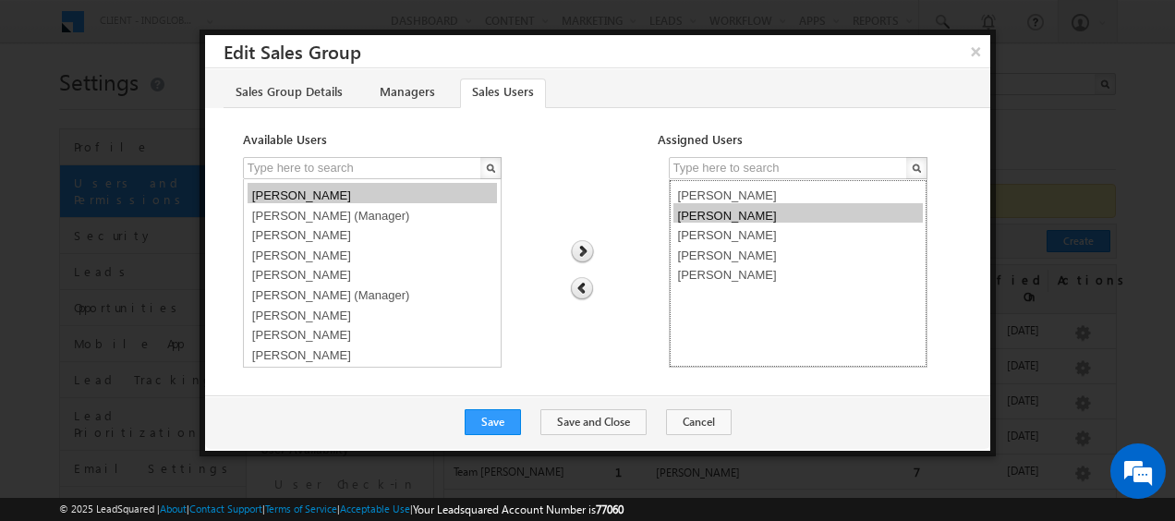
click at [700, 213] on option "[PERSON_NAME]" at bounding box center [797, 213] width 249 height 20
click at [583, 286] on img at bounding box center [582, 289] width 24 height 24
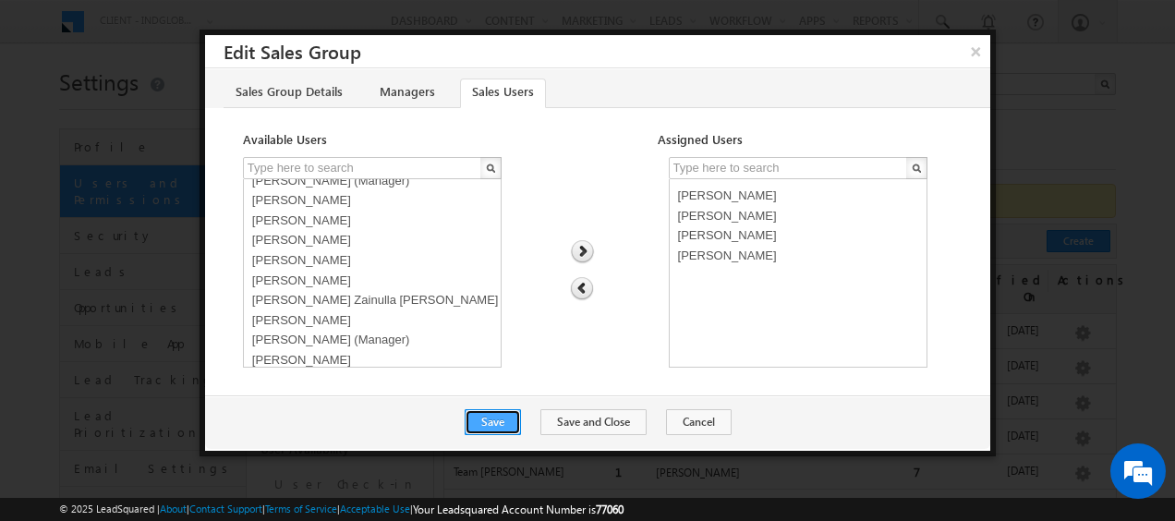
click at [504, 412] on button "Save" at bounding box center [492, 422] width 56 height 26
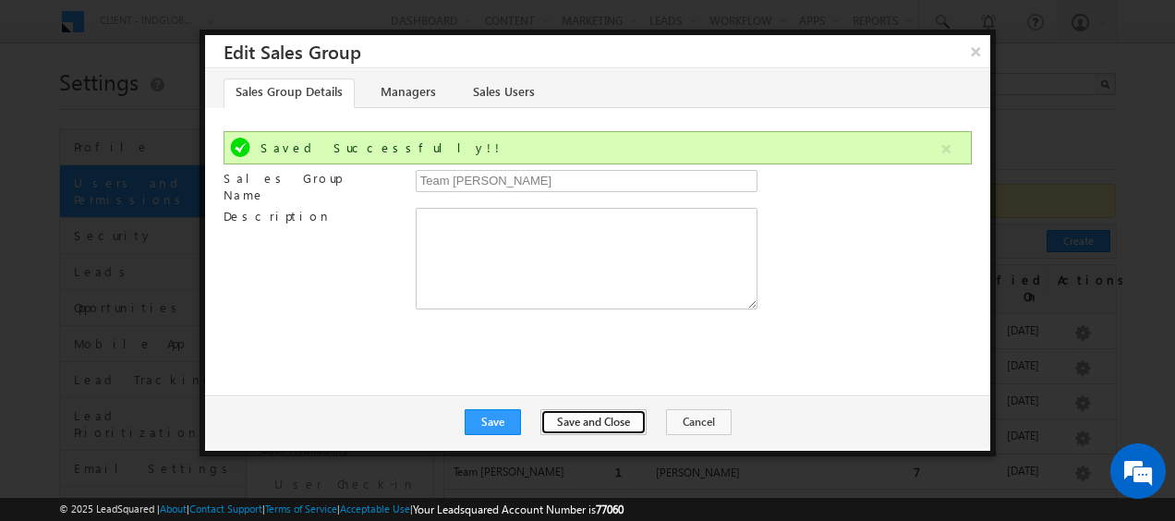
click at [591, 426] on button "Save and Close" at bounding box center [593, 422] width 106 height 26
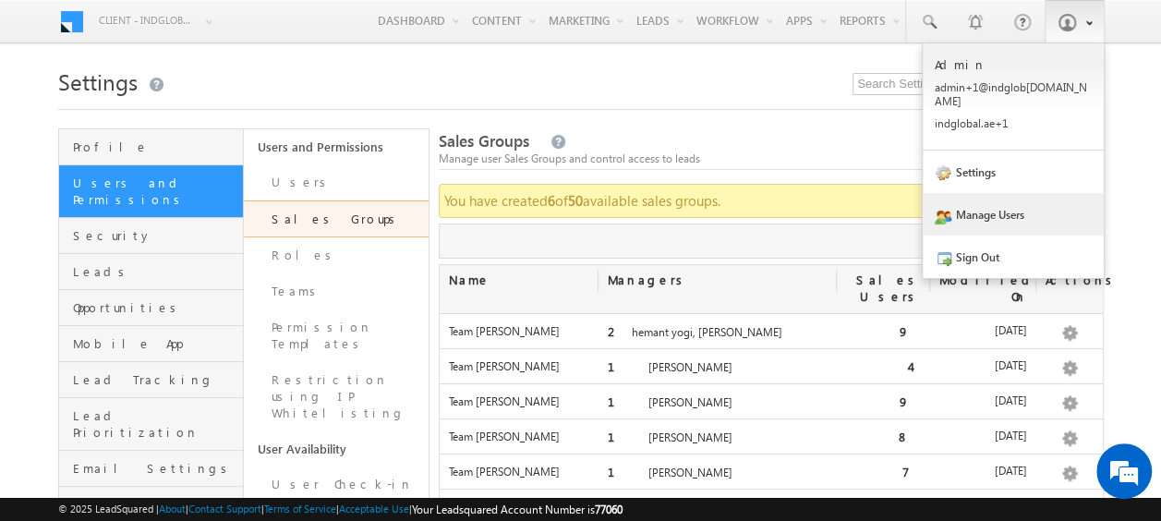
click at [1010, 209] on link "Manage Users" at bounding box center [1012, 214] width 181 height 42
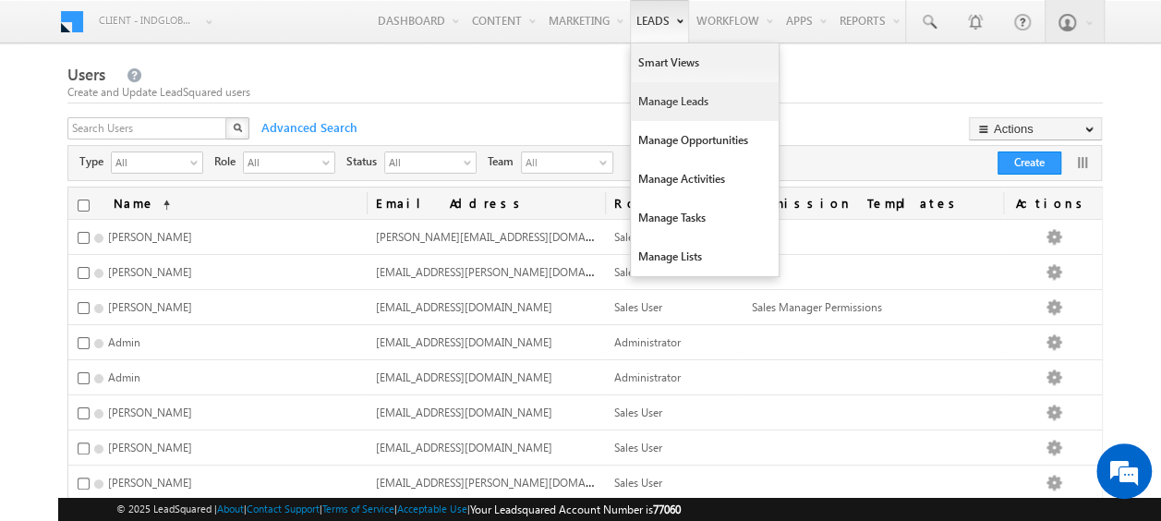
click at [684, 98] on link "Manage Leads" at bounding box center [705, 101] width 148 height 39
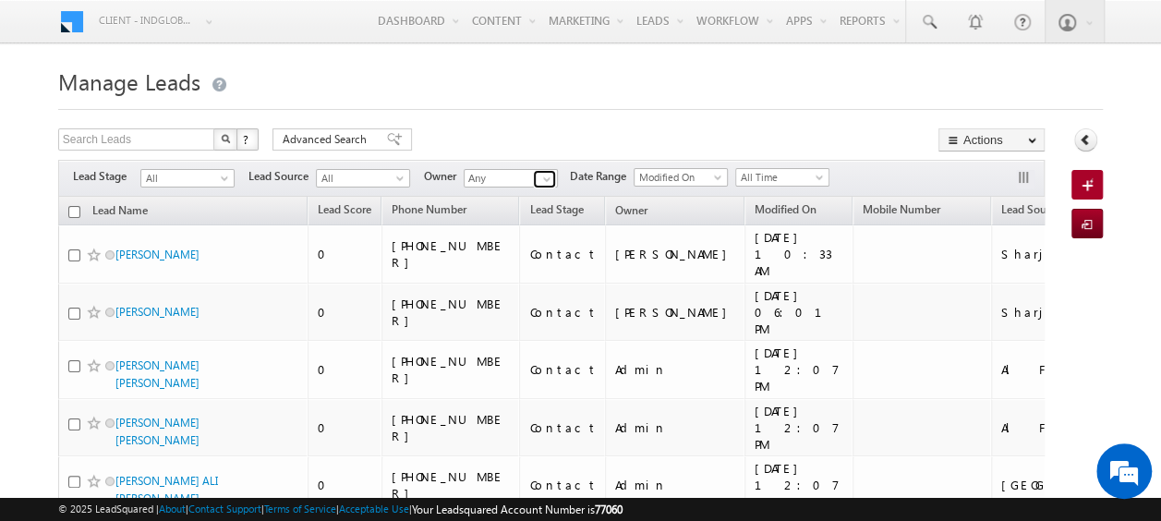
click at [548, 179] on span at bounding box center [546, 179] width 15 height 15
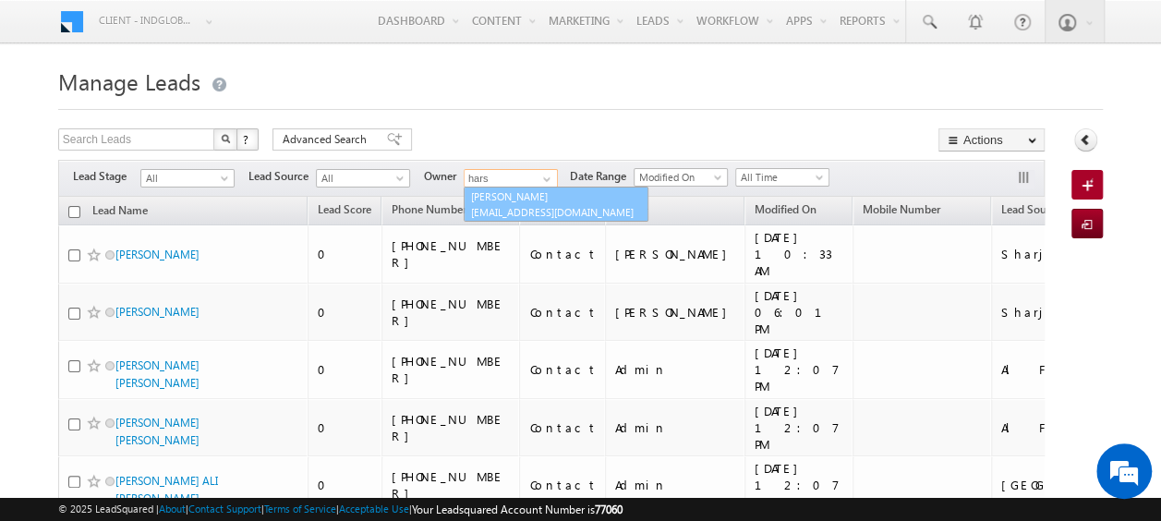
click at [531, 205] on span "[EMAIL_ADDRESS][DOMAIN_NAME]" at bounding box center [554, 212] width 166 height 14
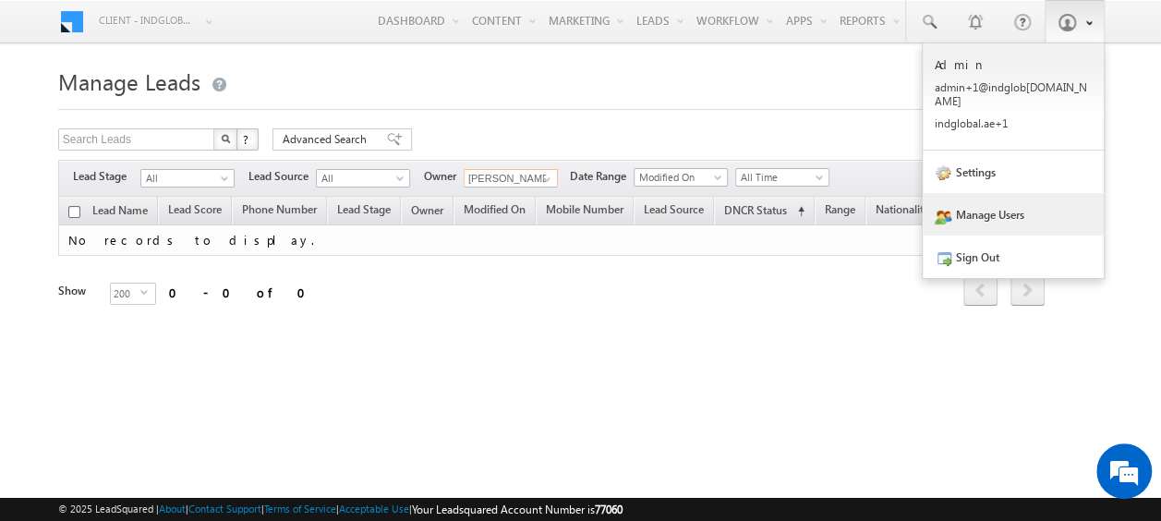
type input "[PERSON_NAME]"
click at [979, 199] on link "Manage Users" at bounding box center [1012, 214] width 181 height 42
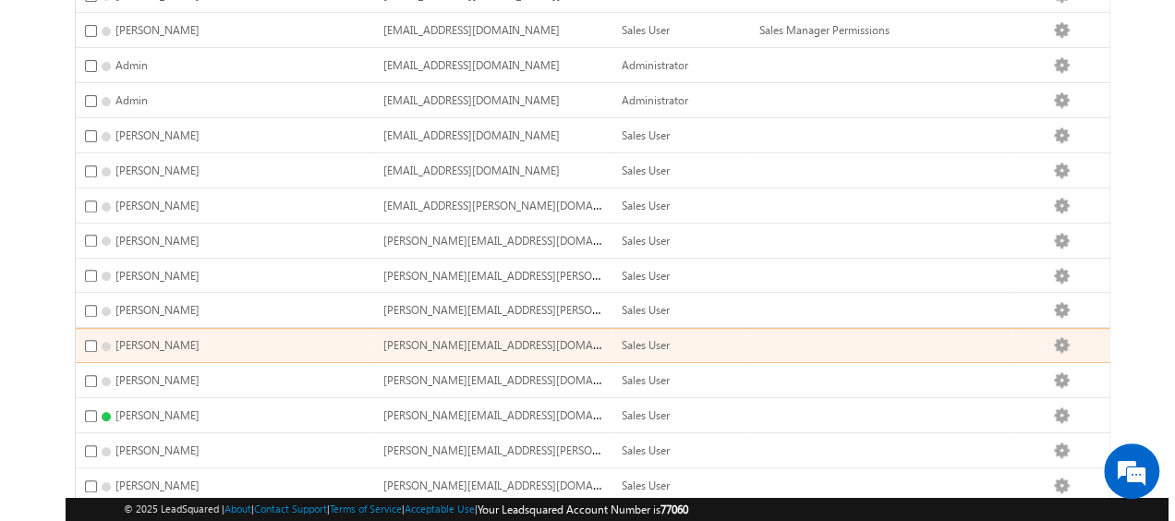
scroll to position [646, 0]
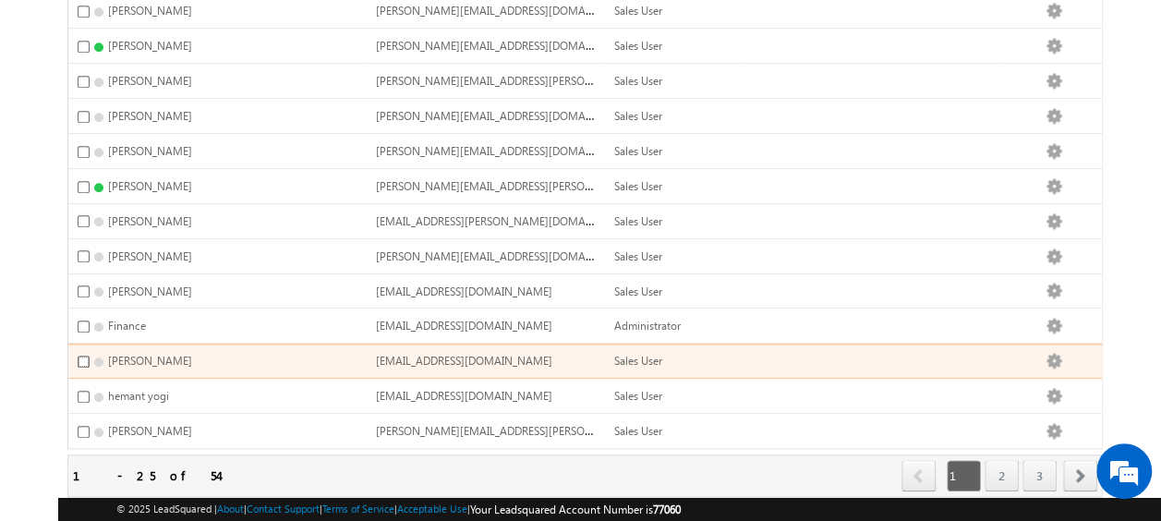
click at [83, 355] on input "checkbox" at bounding box center [84, 361] width 12 height 12
checkbox input "true"
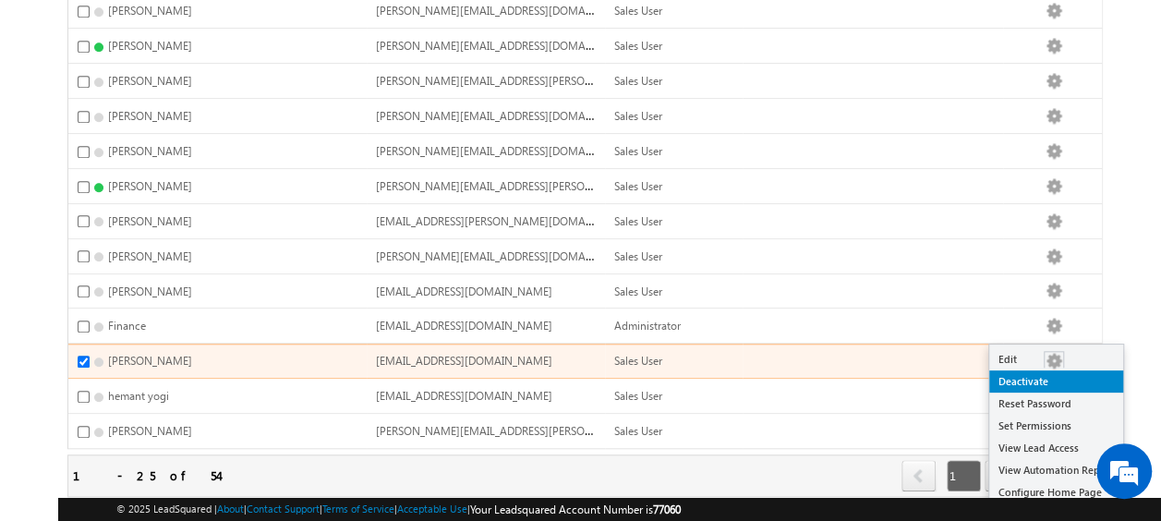
click at [1047, 384] on link "Deactivate" at bounding box center [1056, 381] width 134 height 22
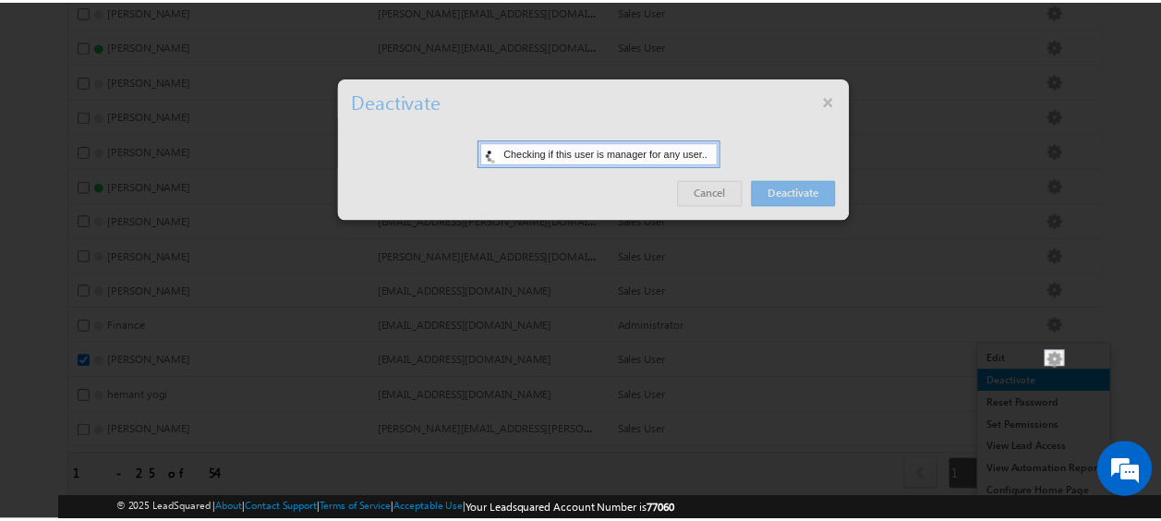
scroll to position [0, 0]
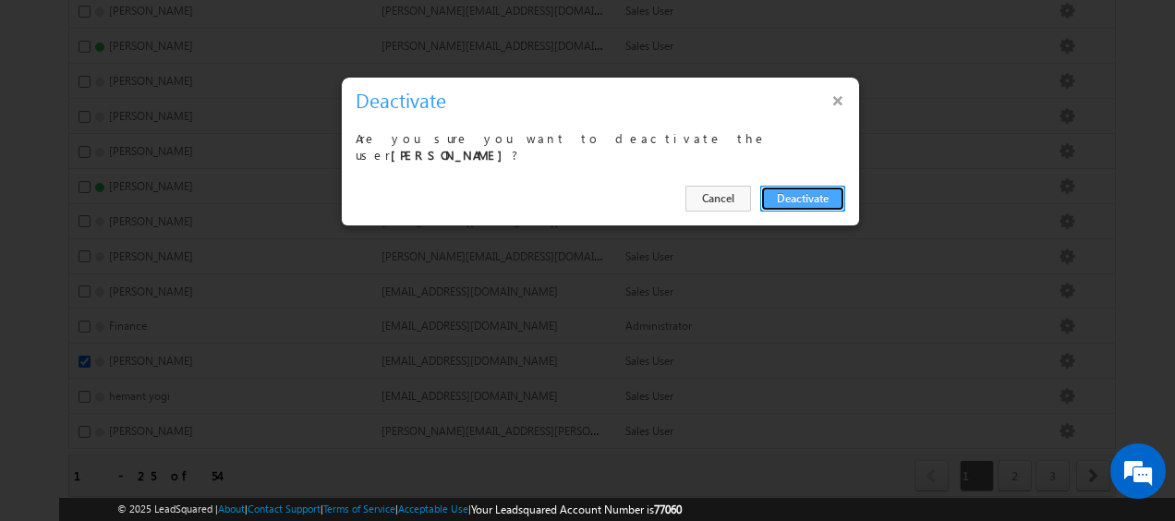
click at [823, 193] on button "Deactivate" at bounding box center [802, 199] width 85 height 26
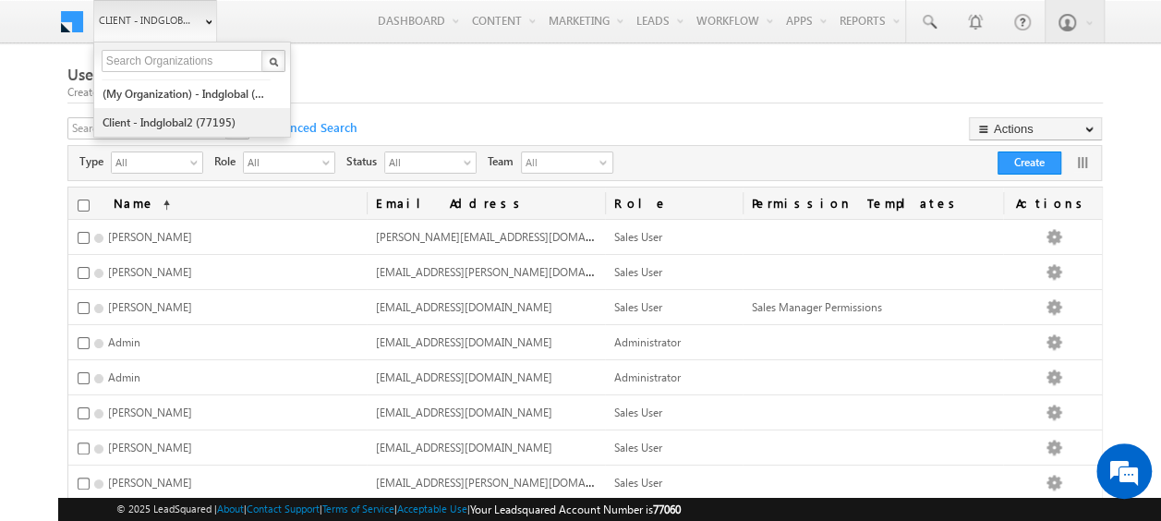
click at [205, 122] on link "Client - indglobal2 (77195)" at bounding box center [186, 122] width 169 height 29
